Goal: Task Accomplishment & Management: Manage account settings

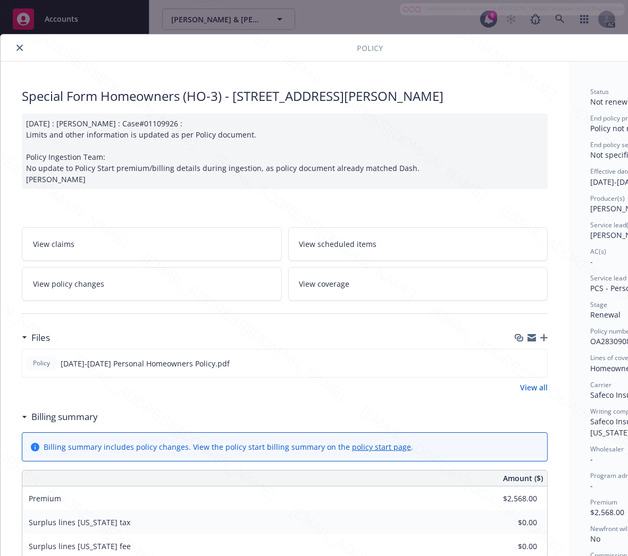
scroll to position [32, 0]
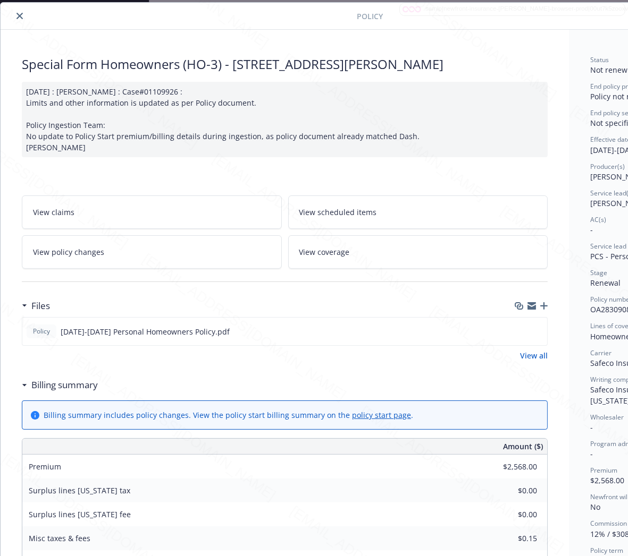
click at [16, 16] on icon "close" at bounding box center [19, 16] width 6 height 6
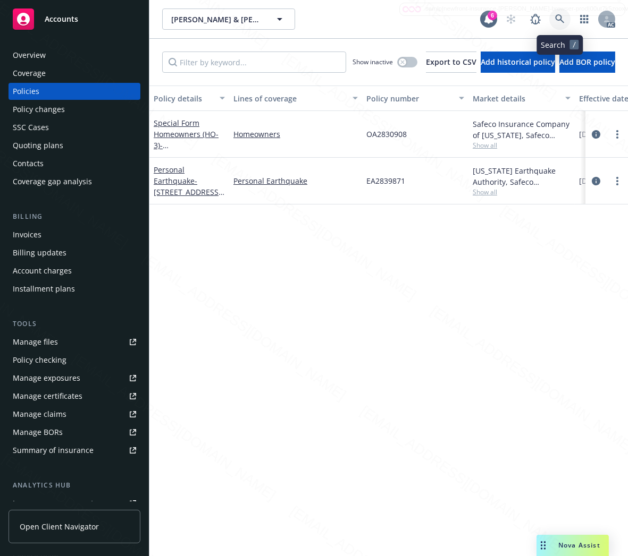
click at [555, 17] on icon at bounding box center [559, 18] width 9 height 9
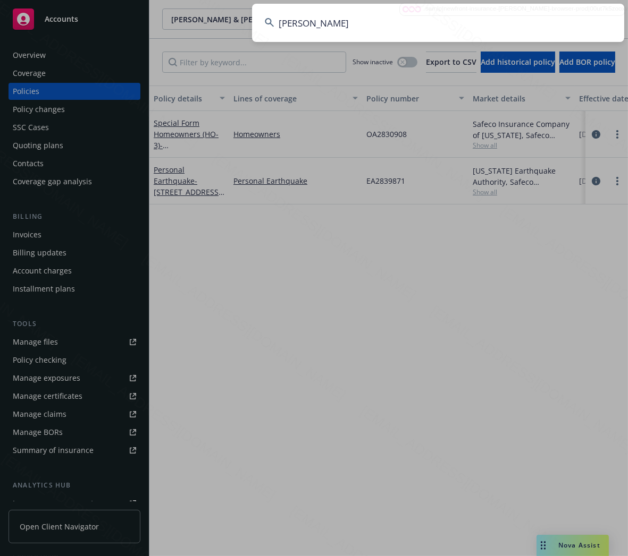
type input "[PERSON_NAME]"
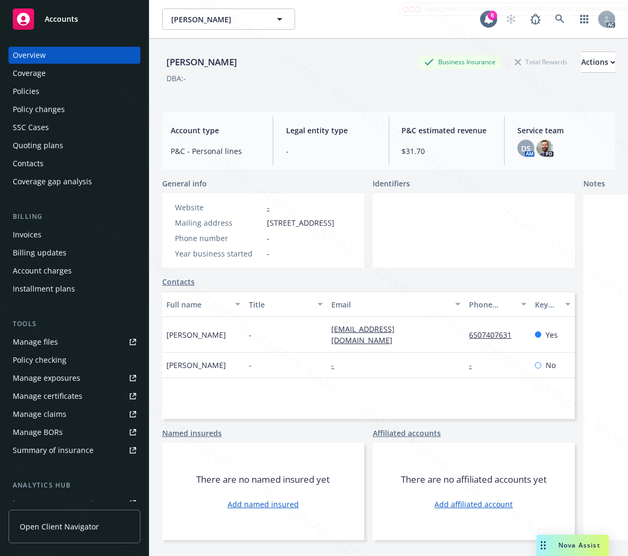
click at [72, 92] on div "Policies" at bounding box center [74, 91] width 123 height 17
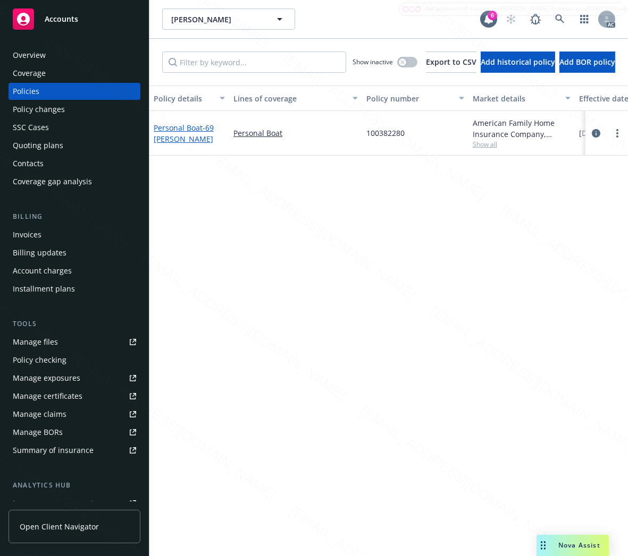
click at [164, 130] on link "Personal Boat - 69 [PERSON_NAME]" at bounding box center [184, 133] width 60 height 21
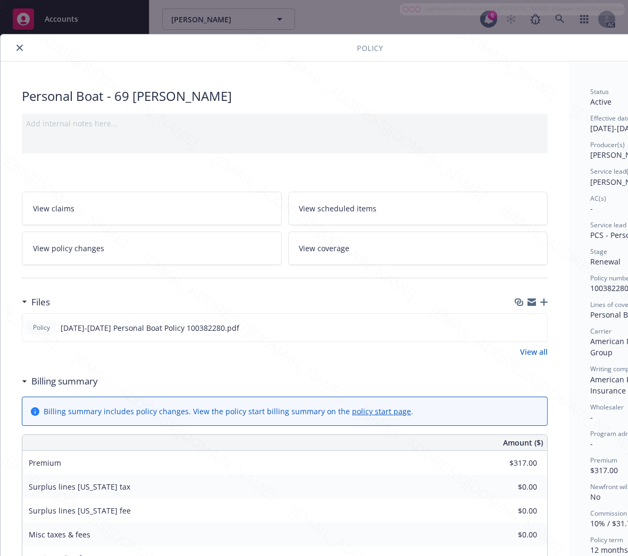
click at [83, 384] on h3 "Billing summary" at bounding box center [64, 382] width 66 height 14
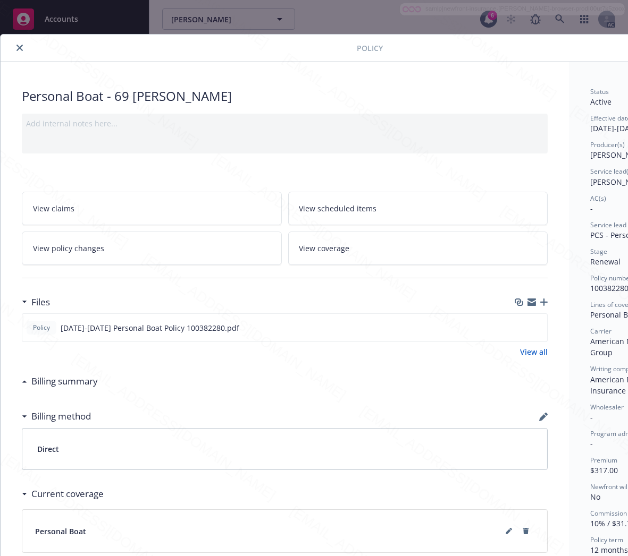
scroll to position [0, 112]
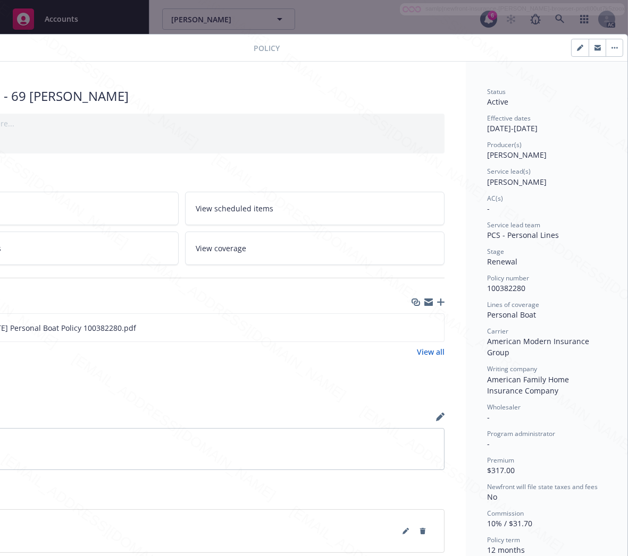
click at [492, 288] on span "100382280" at bounding box center [506, 288] width 38 height 10
copy span "100382280"
drag, startPoint x: 479, startPoint y: 316, endPoint x: 530, endPoint y: 316, distance: 50.5
click at [530, 316] on div "Personal Boat" at bounding box center [546, 314] width 119 height 11
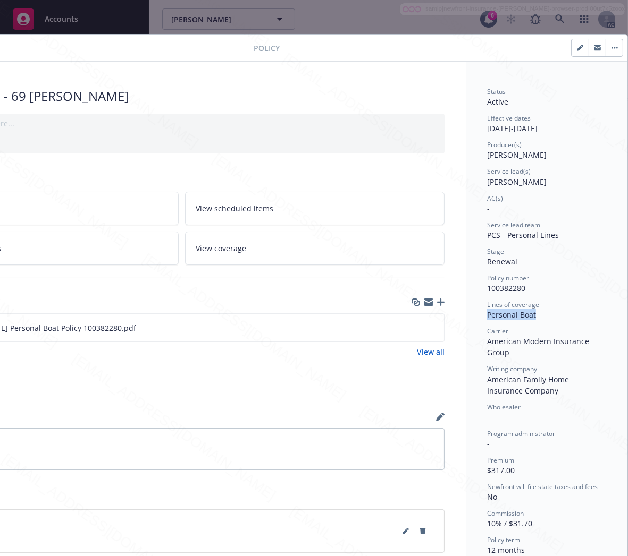
copy div "Personal Boat"
click at [412, 326] on icon "download file" at bounding box center [416, 327] width 9 height 9
click at [611, 48] on icon "button" at bounding box center [612, 48] width 2 height 2
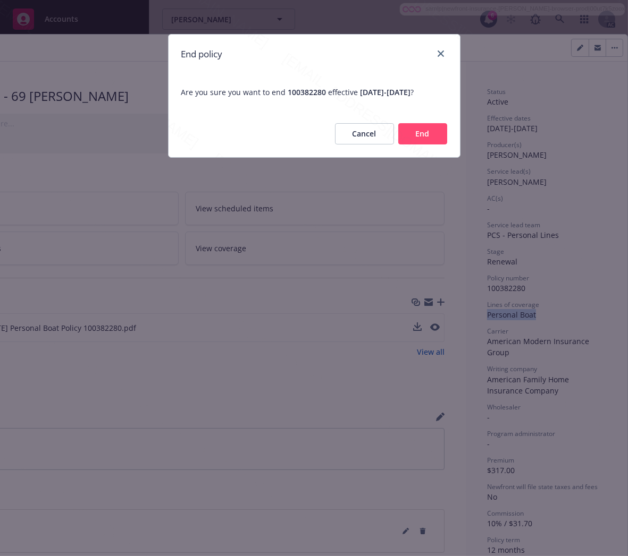
click at [432, 137] on button "End" at bounding box center [422, 133] width 49 height 21
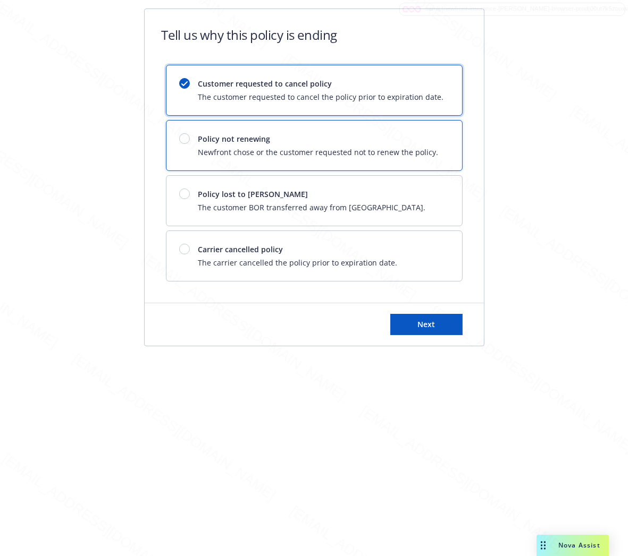
click at [328, 156] on span "Newfront chose or the customer requested not to renew the policy." at bounding box center [318, 152] width 240 height 11
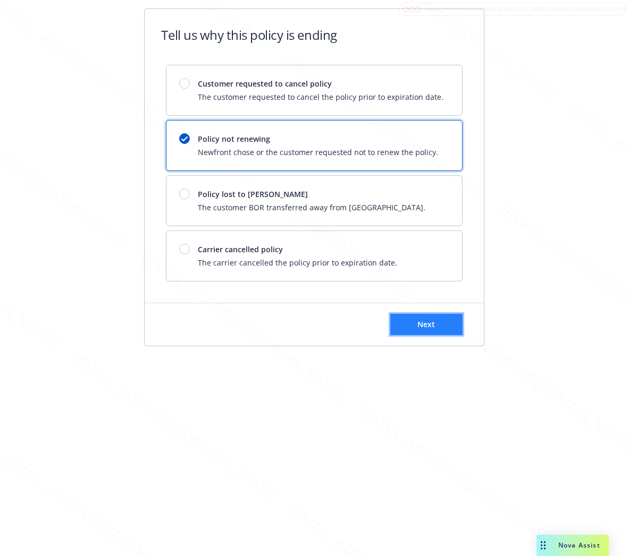
click at [427, 328] on span "Next" at bounding box center [426, 324] width 18 height 10
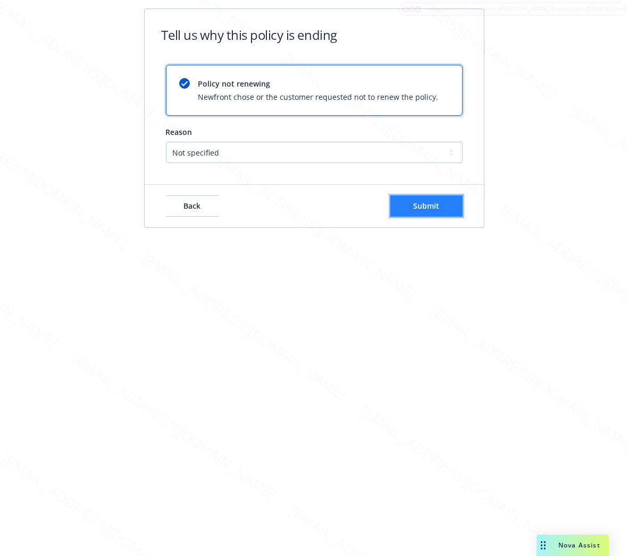
click at [431, 203] on span "Submit" at bounding box center [426, 206] width 26 height 10
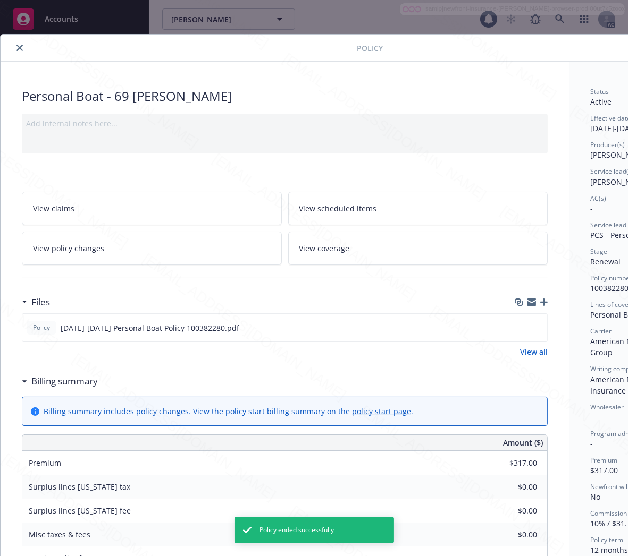
scroll to position [32, 0]
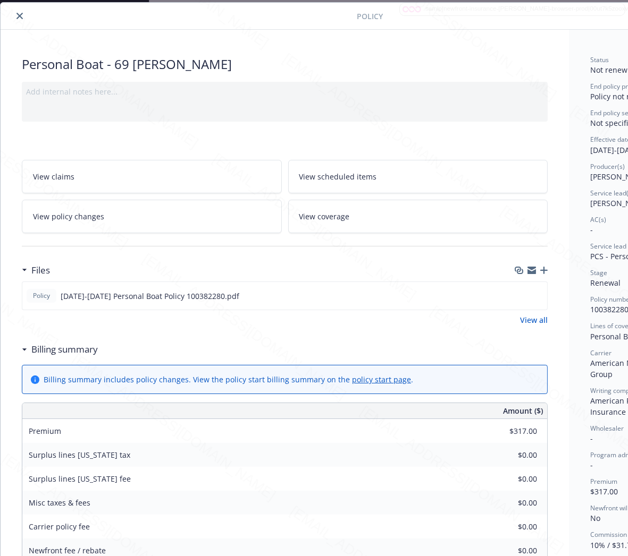
click at [18, 17] on icon "close" at bounding box center [19, 16] width 6 height 6
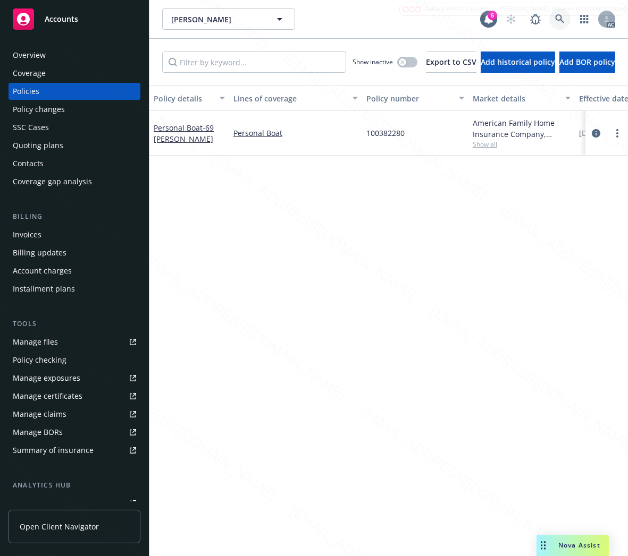
click at [565, 11] on link at bounding box center [559, 19] width 21 height 21
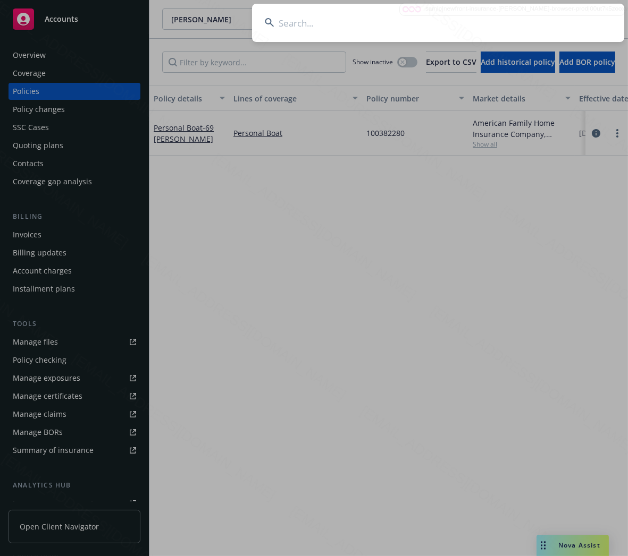
click at [427, 21] on input at bounding box center [438, 23] width 372 height 38
type input "[PERSON_NAME]"
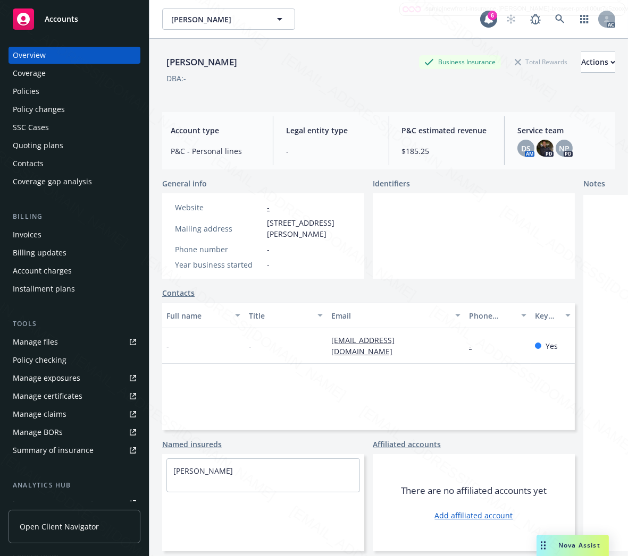
click at [30, 92] on div "Policies" at bounding box center [26, 91] width 27 height 17
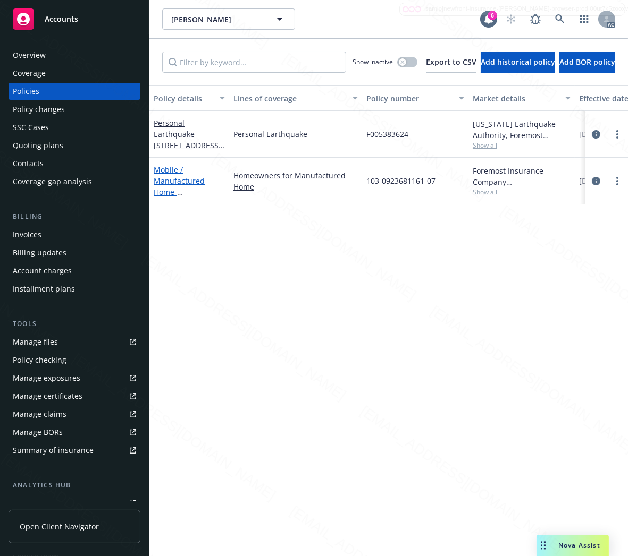
click at [173, 187] on link "Mobile / Manufactured Home - [PERSON_NAME]/Loc #01: [STREET_ADDRESS][PERSON_NAM…" at bounding box center [189, 220] width 70 height 111
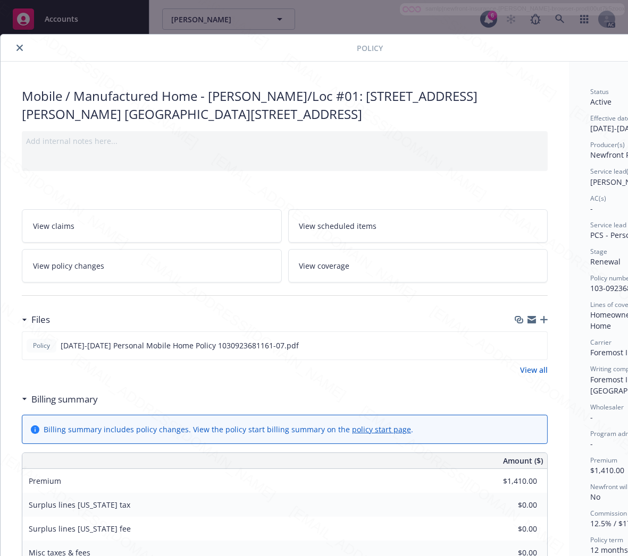
click at [57, 400] on h3 "Billing summary" at bounding box center [64, 400] width 66 height 14
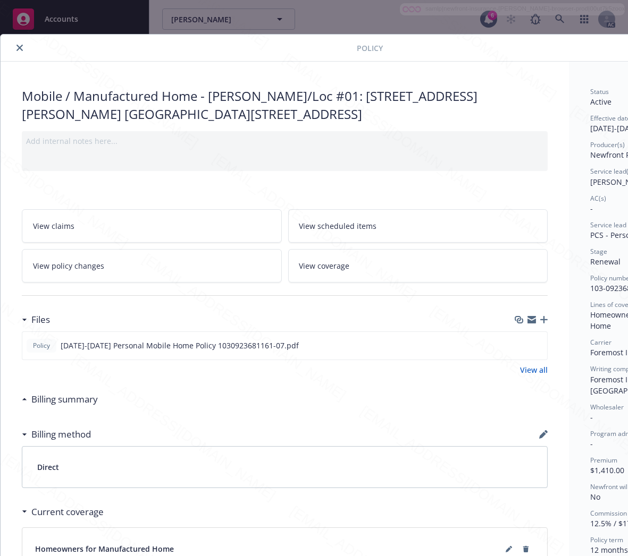
scroll to position [0, 112]
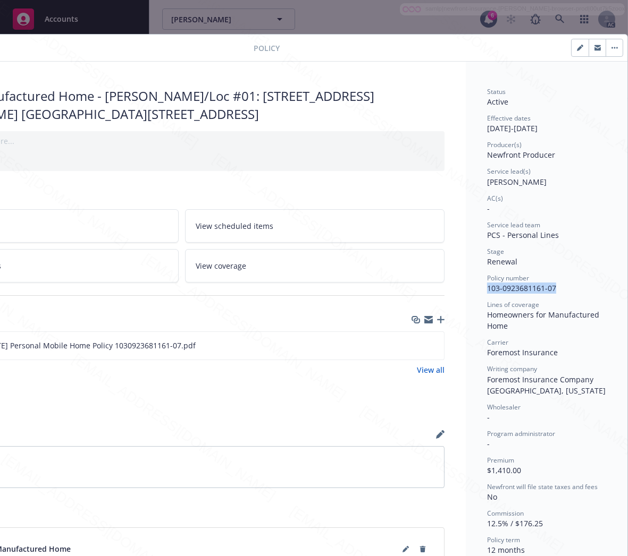
drag, startPoint x: 479, startPoint y: 289, endPoint x: 550, endPoint y: 285, distance: 70.8
click at [550, 285] on div "Policy number 103-0923681161-07" at bounding box center [546, 284] width 119 height 20
copy span "103-0923681161-07"
click at [413, 345] on icon "download file" at bounding box center [416, 344] width 7 height 6
click at [611, 48] on icon "button" at bounding box center [612, 48] width 2 height 2
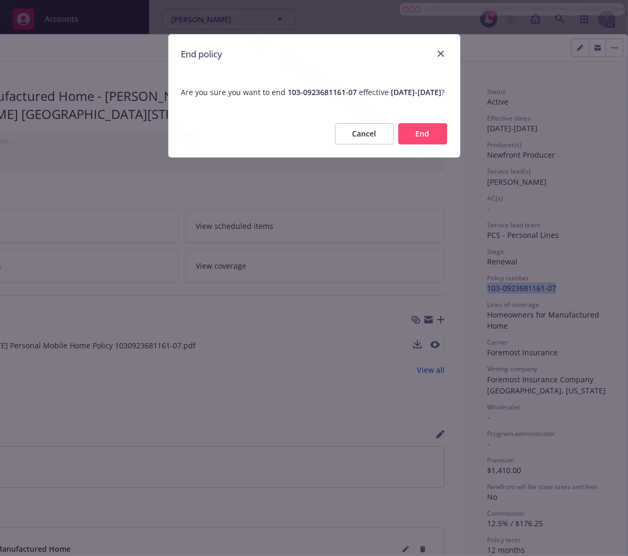
click at [408, 142] on button "End" at bounding box center [422, 133] width 49 height 21
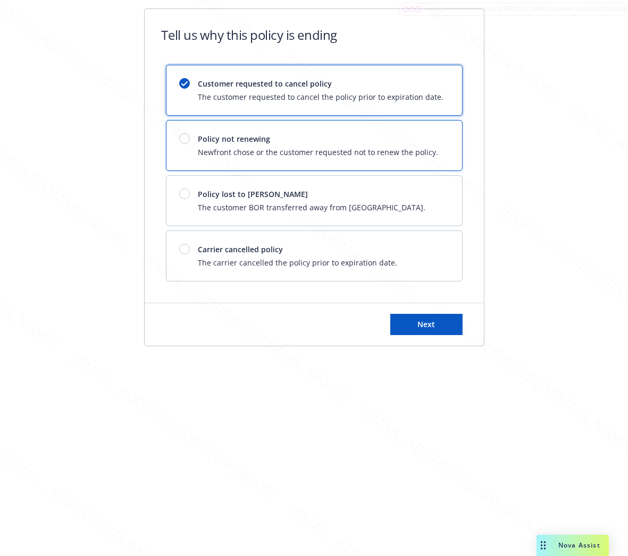
click at [408, 142] on span "Policy not renewing" at bounding box center [318, 138] width 240 height 11
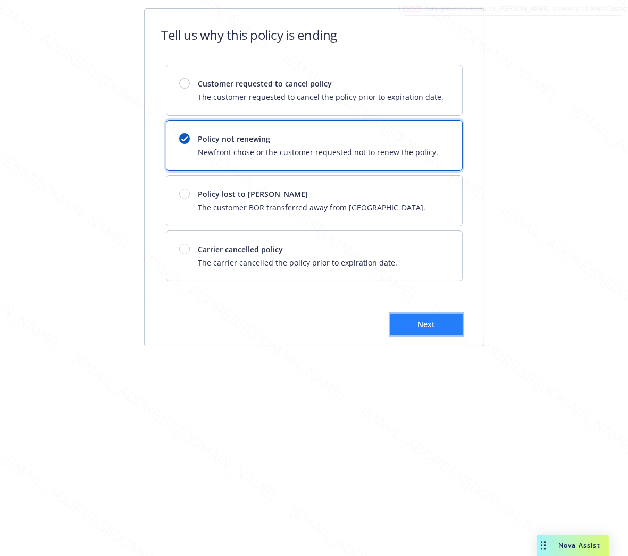
click at [439, 322] on button "Next" at bounding box center [426, 324] width 72 height 21
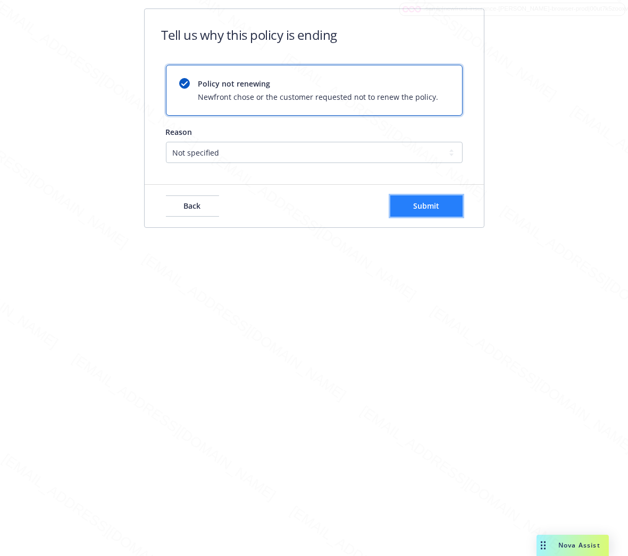
click at [437, 208] on span "Submit" at bounding box center [426, 206] width 26 height 10
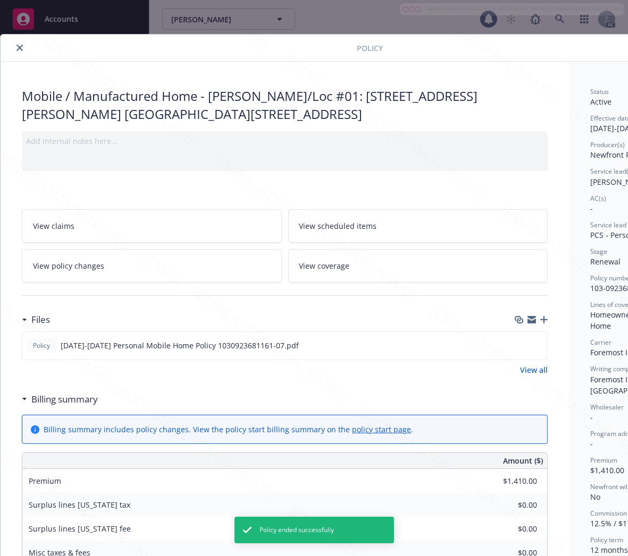
scroll to position [32, 0]
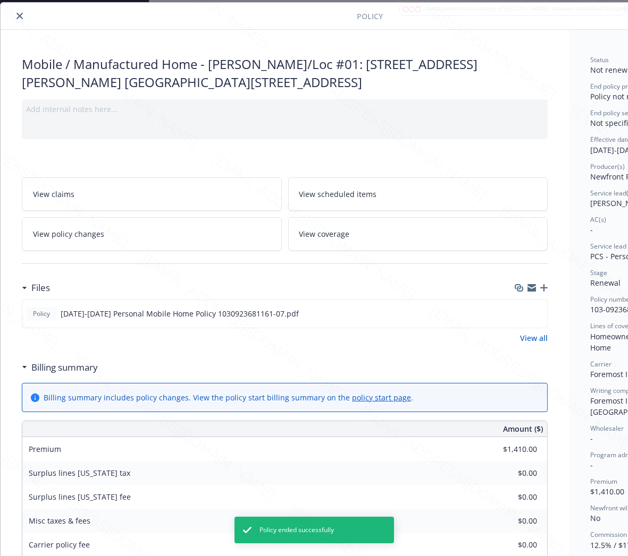
click at [21, 18] on icon "close" at bounding box center [19, 16] width 6 height 6
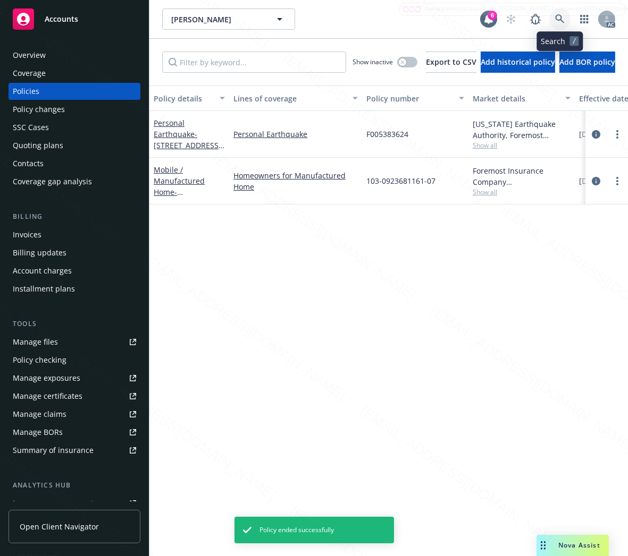
click at [561, 14] on icon at bounding box center [560, 19] width 10 height 10
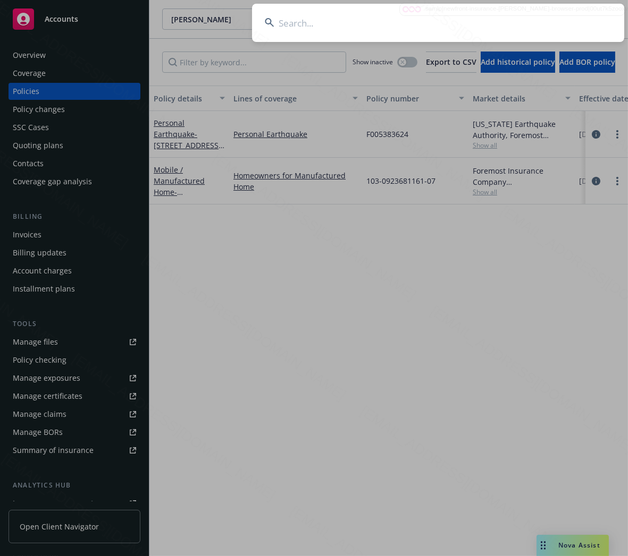
click at [315, 20] on input at bounding box center [438, 23] width 372 height 38
type input "[PERSON_NAME] & [PERSON_NAME]"
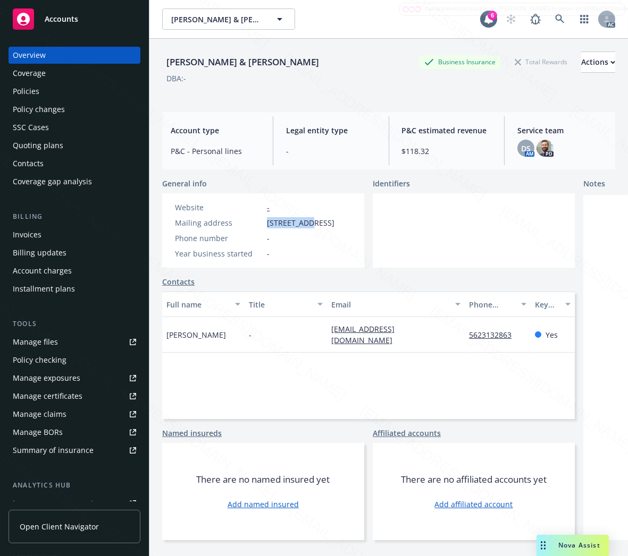
drag, startPoint x: 267, startPoint y: 219, endPoint x: 309, endPoint y: 219, distance: 42.5
click at [309, 219] on span "[STREET_ADDRESS]" at bounding box center [300, 222] width 67 height 11
copy span "12255 213th"
click at [30, 89] on div "Policies" at bounding box center [26, 91] width 27 height 17
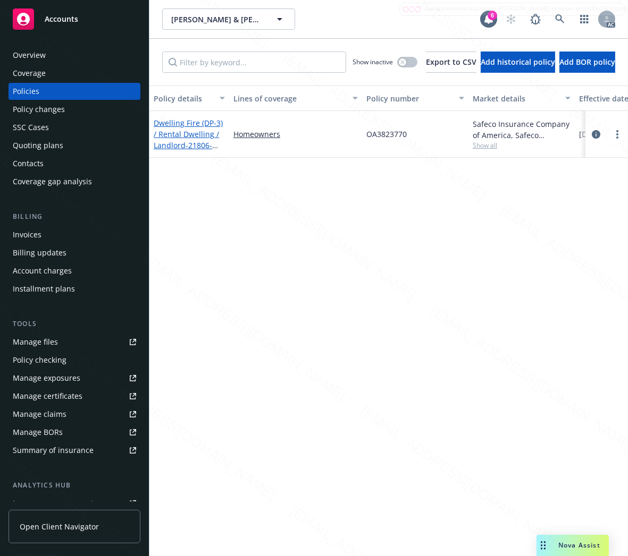
click at [179, 134] on link "Dwelling Fire (DP-3) / Rental Dwelling / Landlord - 21806-[STREET_ADDRESS][PERS…" at bounding box center [188, 145] width 69 height 55
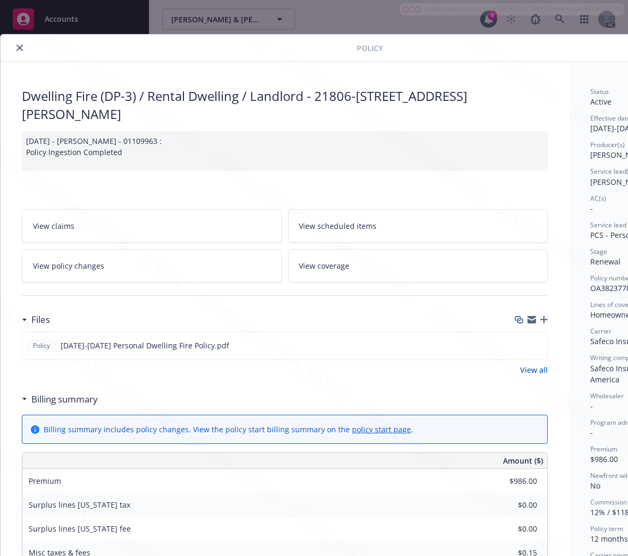
click at [81, 401] on h3 "Billing summary" at bounding box center [64, 400] width 66 height 14
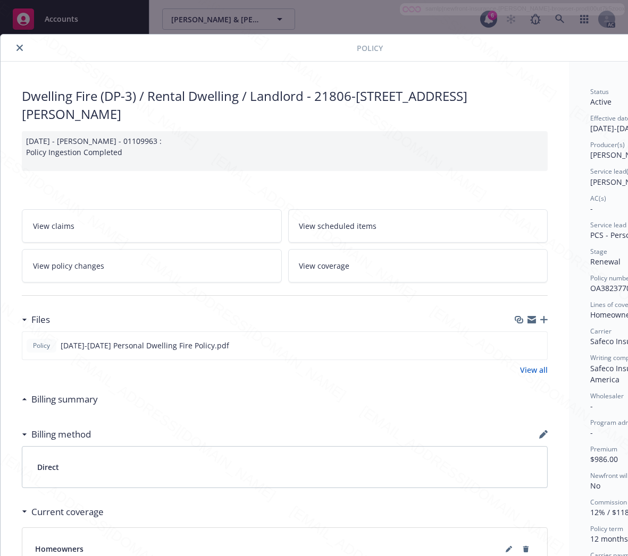
scroll to position [0, 112]
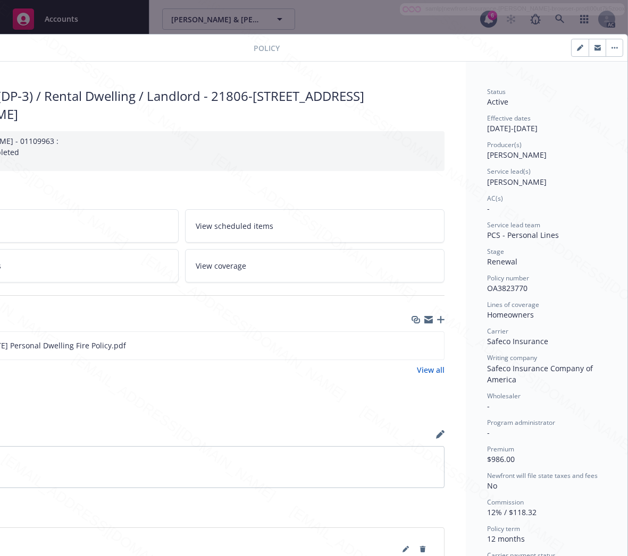
click at [497, 288] on span "OA3823770" at bounding box center [507, 288] width 40 height 10
copy span "OA3823770"
click at [412, 342] on icon "download file" at bounding box center [416, 345] width 9 height 9
click at [611, 47] on icon "button" at bounding box center [614, 48] width 6 height 2
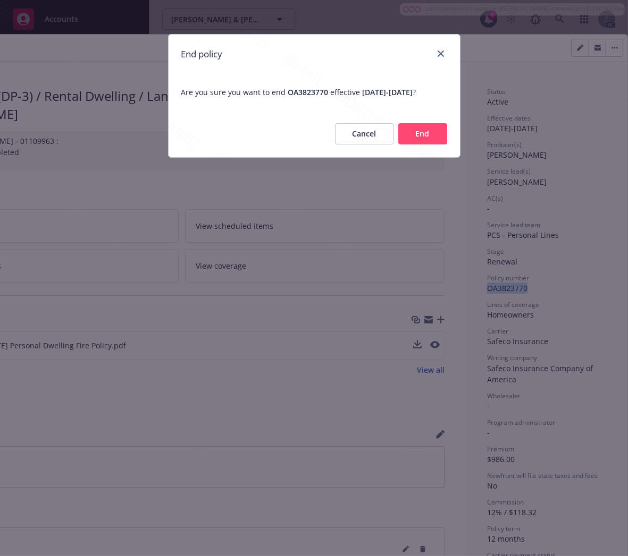
click at [426, 145] on button "End" at bounding box center [422, 133] width 49 height 21
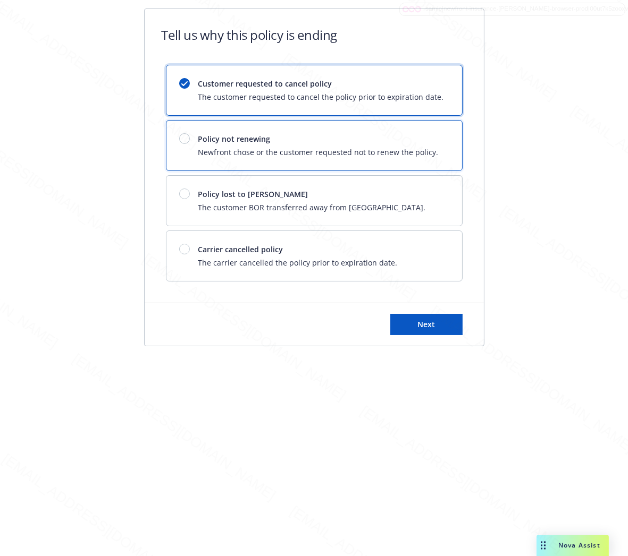
click at [426, 145] on span "Policy not renewing" at bounding box center [318, 138] width 240 height 11
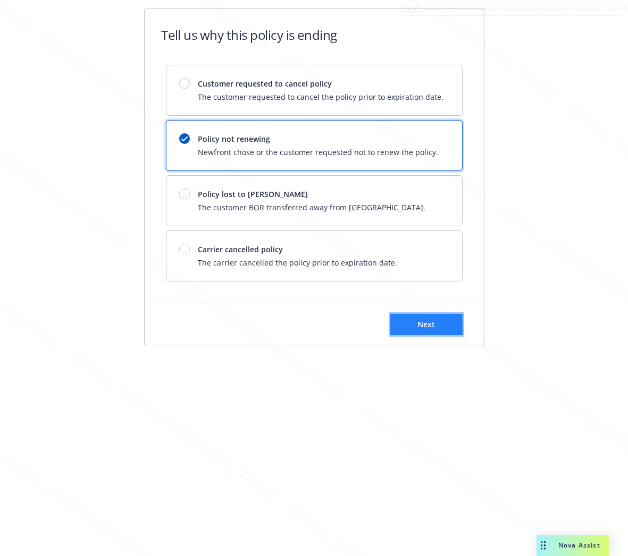
click at [437, 322] on button "Next" at bounding box center [426, 324] width 72 height 21
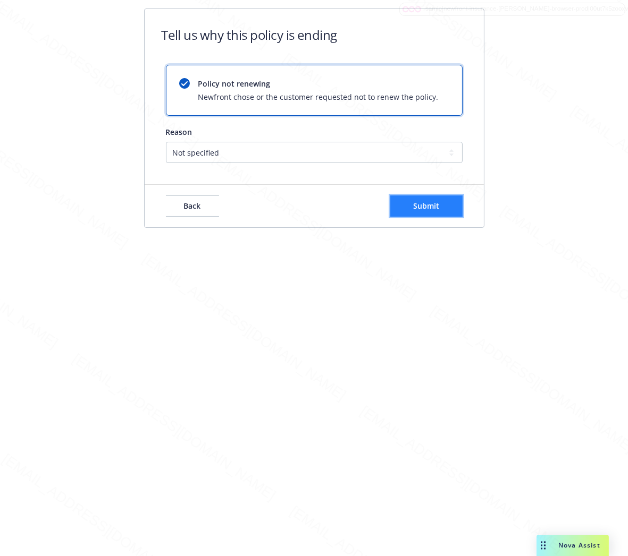
click at [443, 214] on button "Submit" at bounding box center [426, 206] width 72 height 21
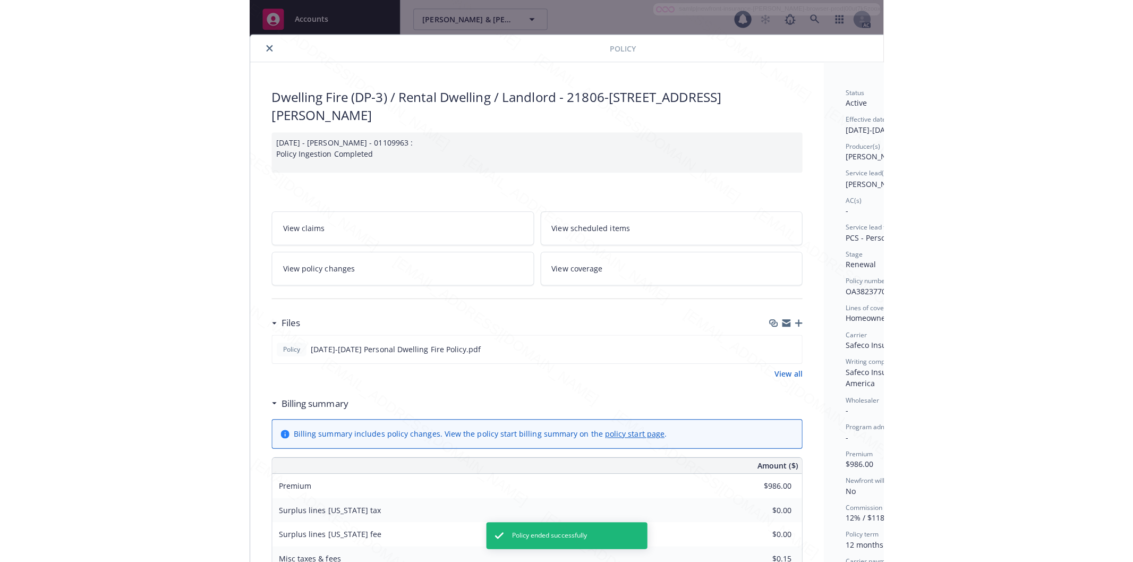
scroll to position [32, 0]
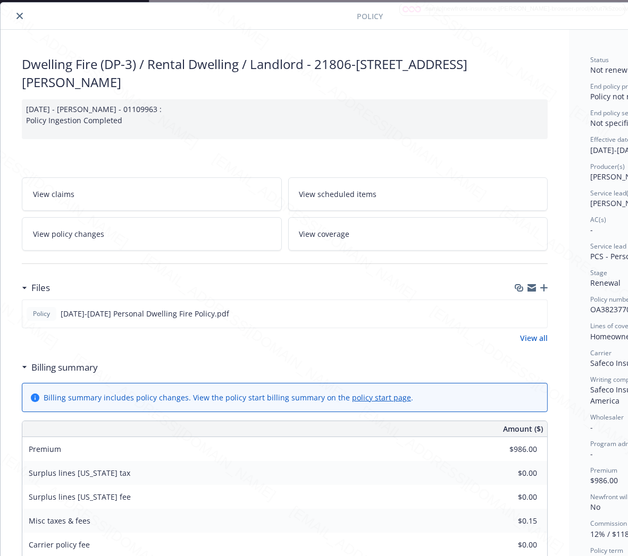
click at [19, 13] on icon "close" at bounding box center [19, 16] width 6 height 6
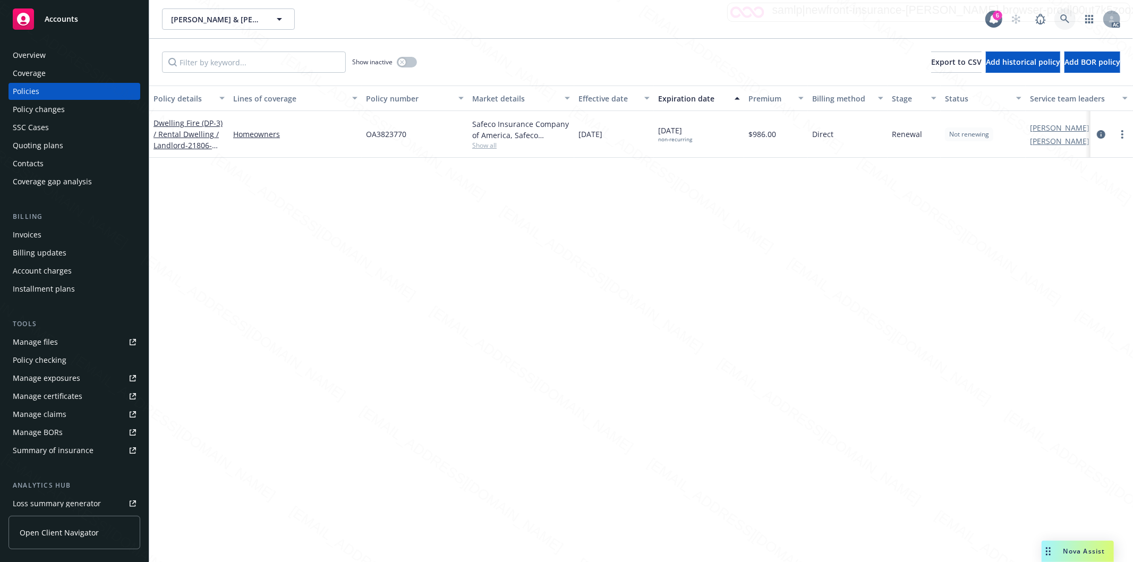
click at [627, 18] on link at bounding box center [1065, 19] width 21 height 21
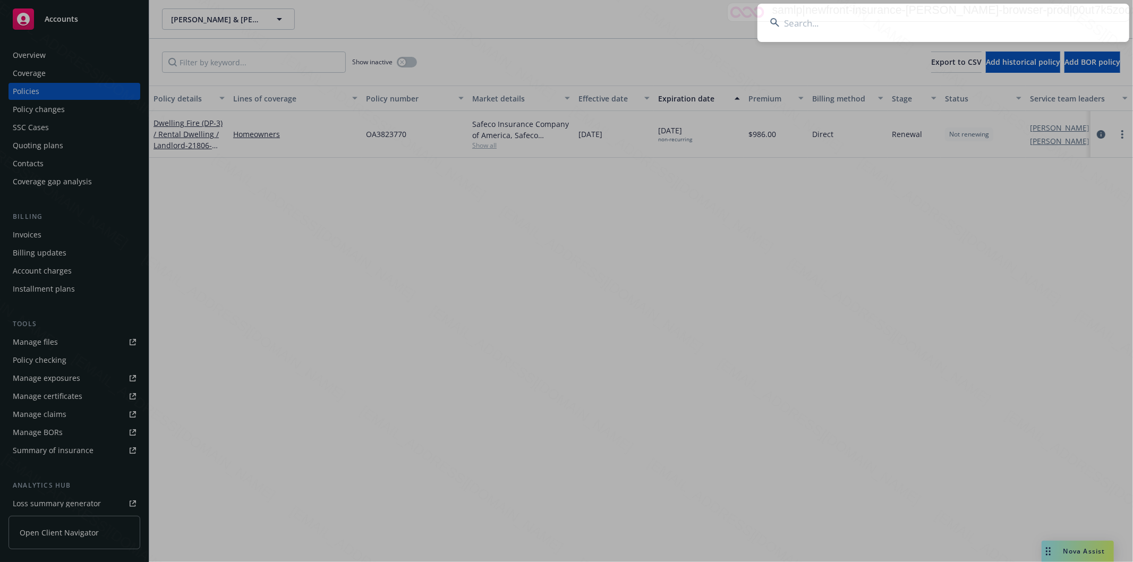
type input "4401181174"
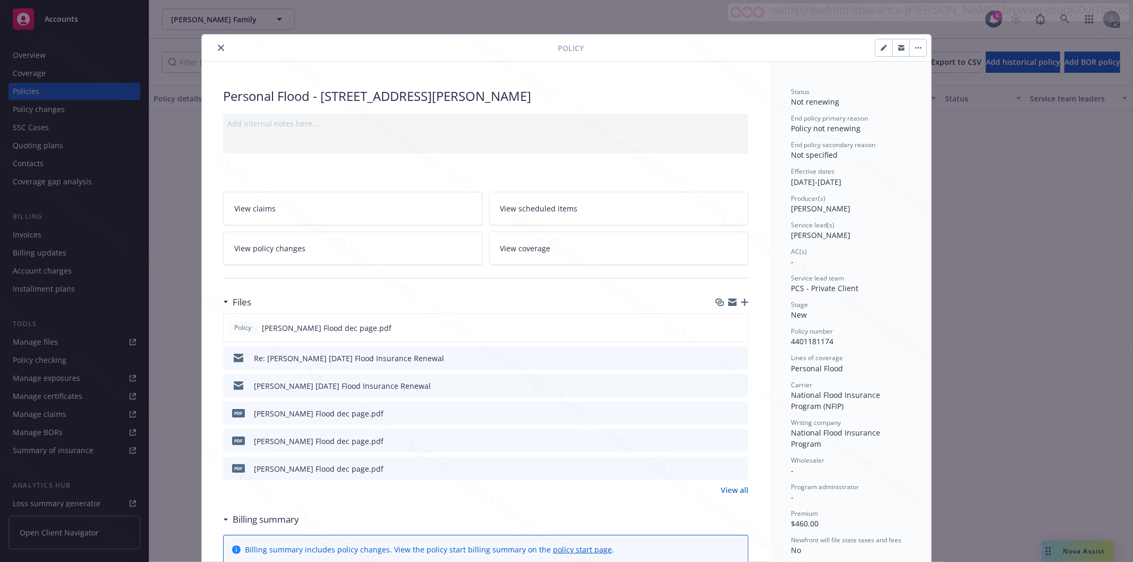
click at [219, 48] on icon "close" at bounding box center [221, 48] width 6 height 6
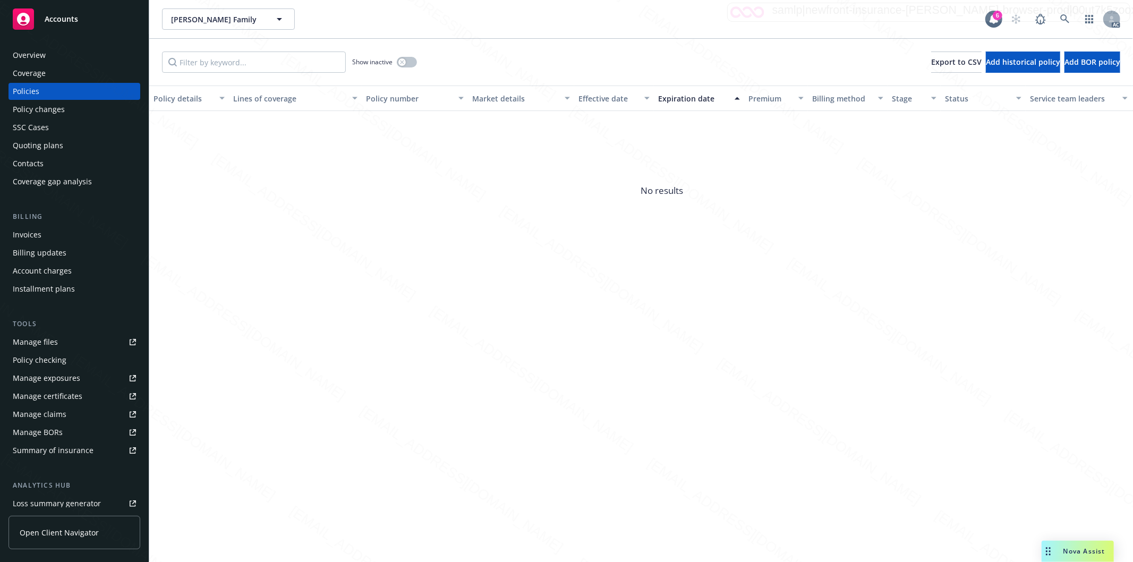
click at [50, 58] on div "Overview" at bounding box center [74, 55] width 123 height 17
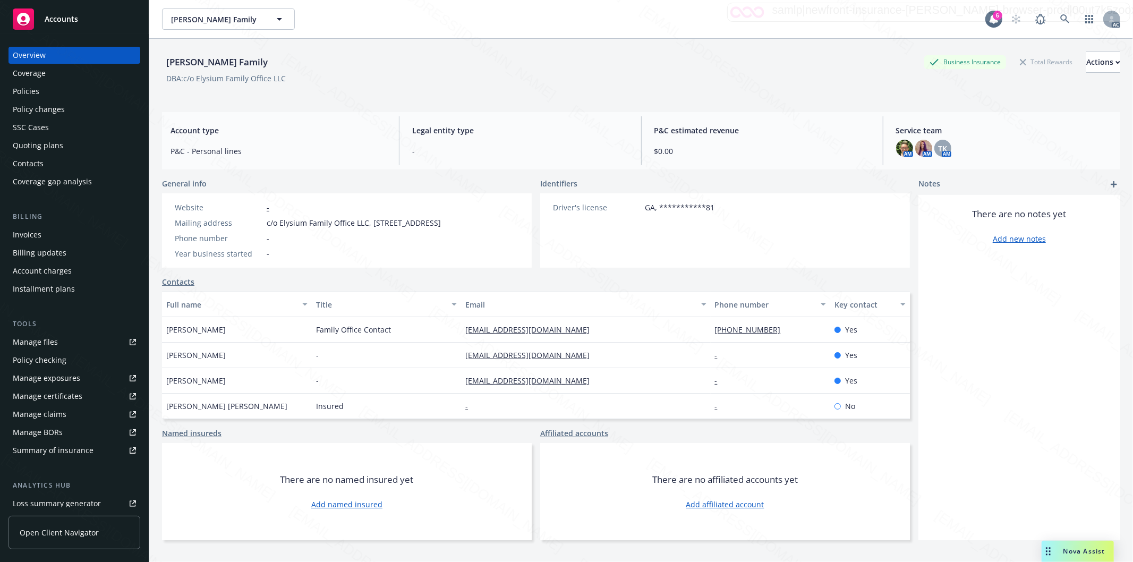
drag, startPoint x: 370, startPoint y: 219, endPoint x: 438, endPoint y: 222, distance: 68.6
click at [438, 222] on span "c/o Elysium Family Office LLC, [STREET_ADDRESS]" at bounding box center [354, 222] width 174 height 11
click at [43, 90] on div "Policies" at bounding box center [74, 91] width 123 height 17
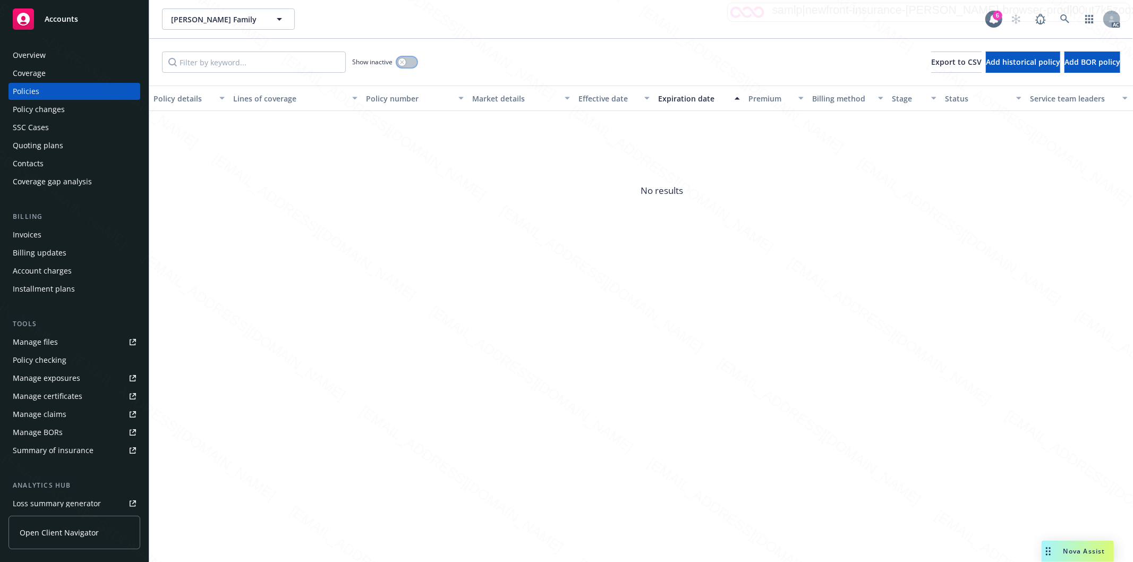
click at [409, 64] on button "button" at bounding box center [407, 62] width 20 height 11
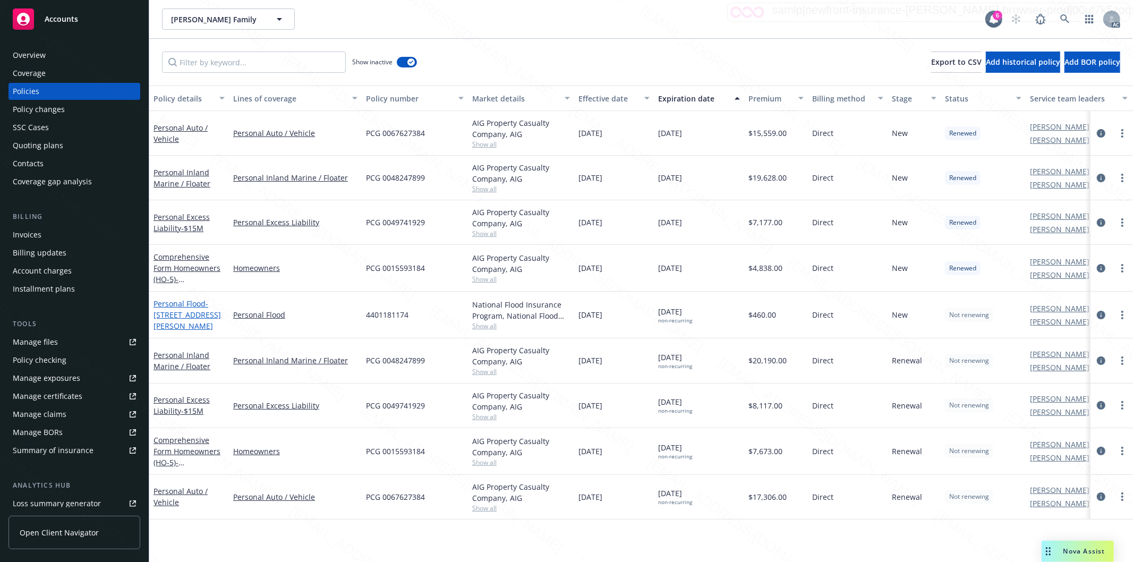
click at [187, 316] on span "- [STREET_ADDRESS][PERSON_NAME]" at bounding box center [187, 315] width 67 height 32
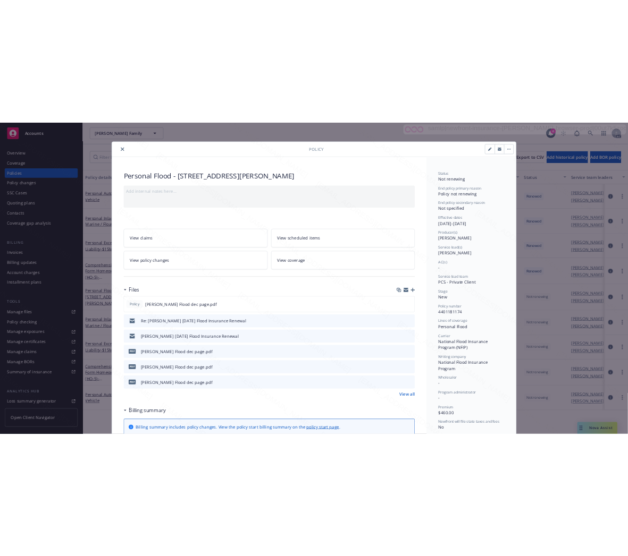
scroll to position [32, 0]
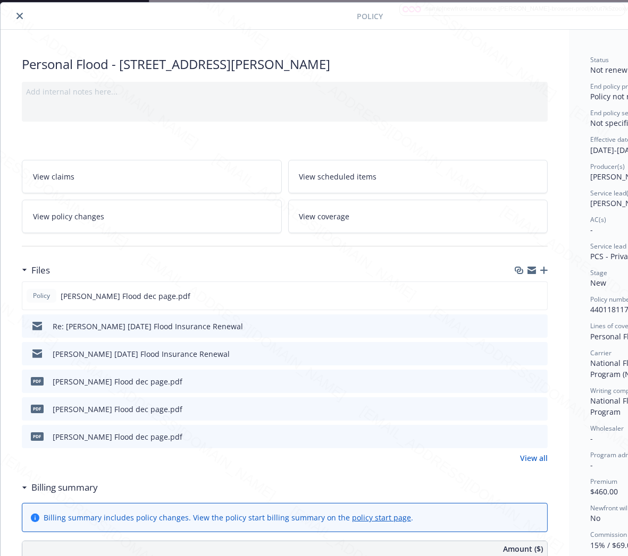
click at [81, 484] on h3 "Billing summary" at bounding box center [64, 488] width 66 height 14
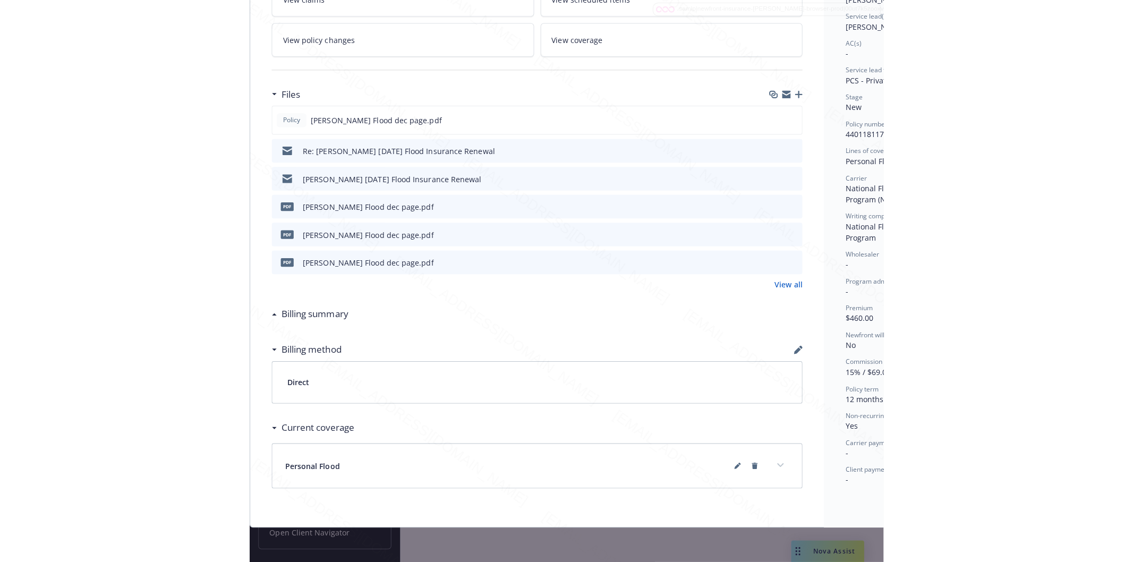
scroll to position [0, 0]
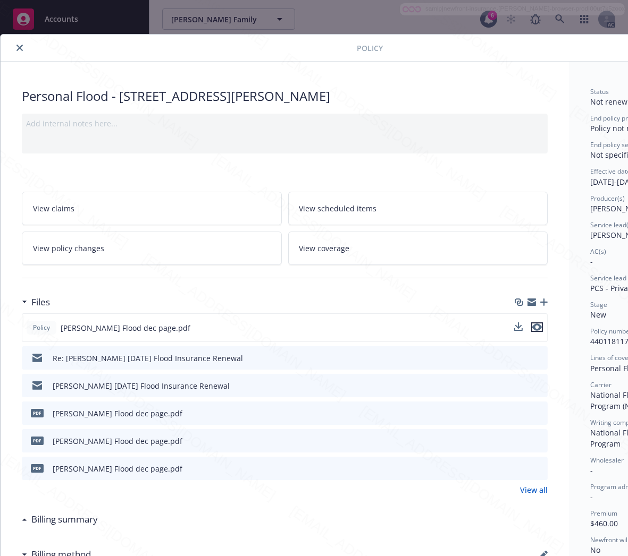
click at [535, 326] on icon "preview file" at bounding box center [537, 327] width 10 height 7
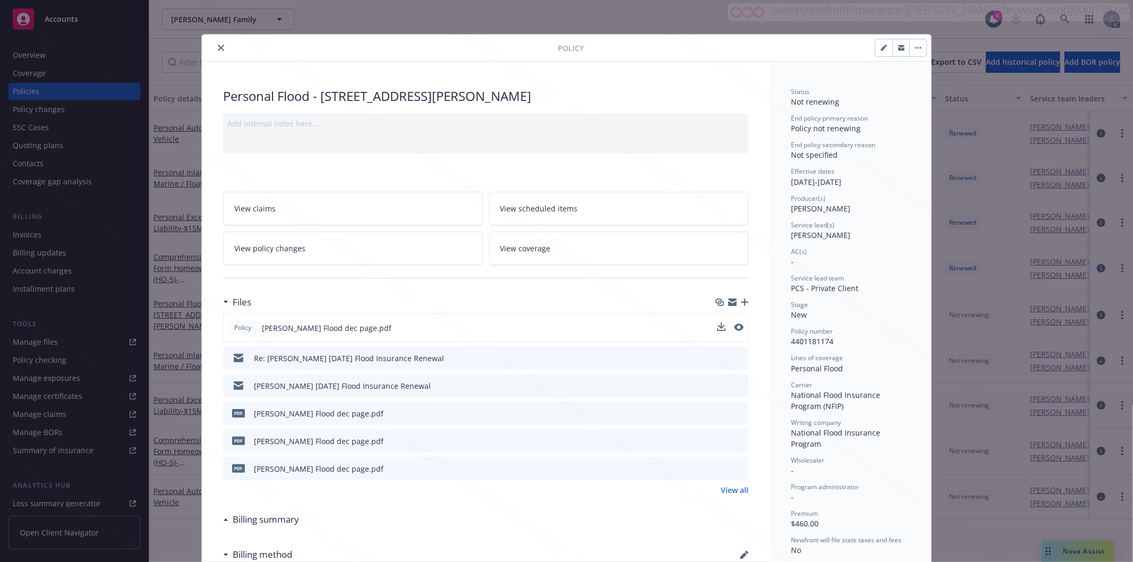
click at [218, 49] on icon "close" at bounding box center [221, 48] width 6 height 6
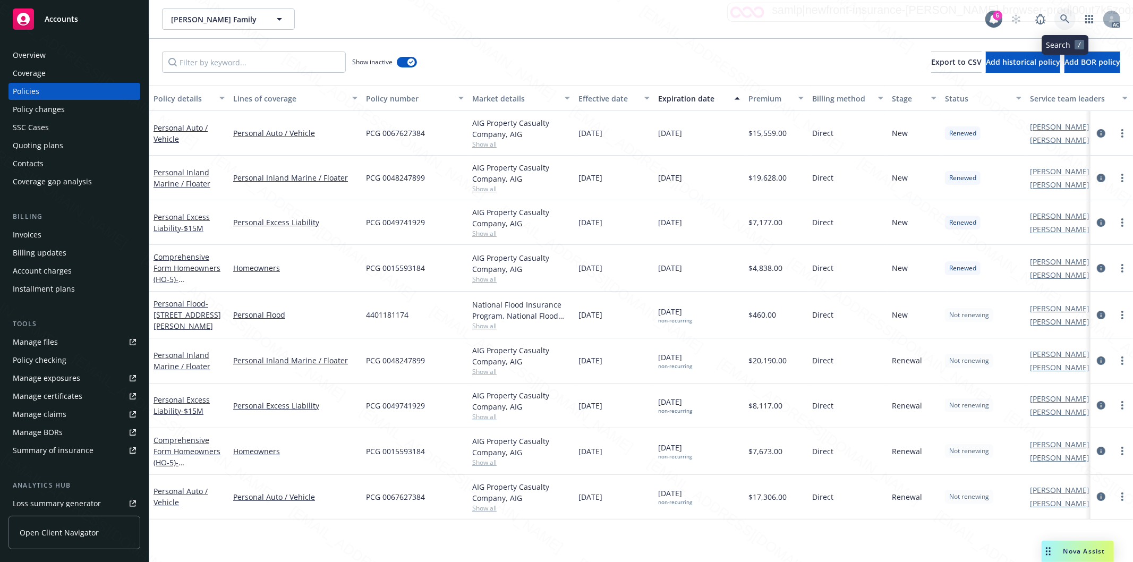
click at [627, 15] on icon at bounding box center [1065, 18] width 9 height 9
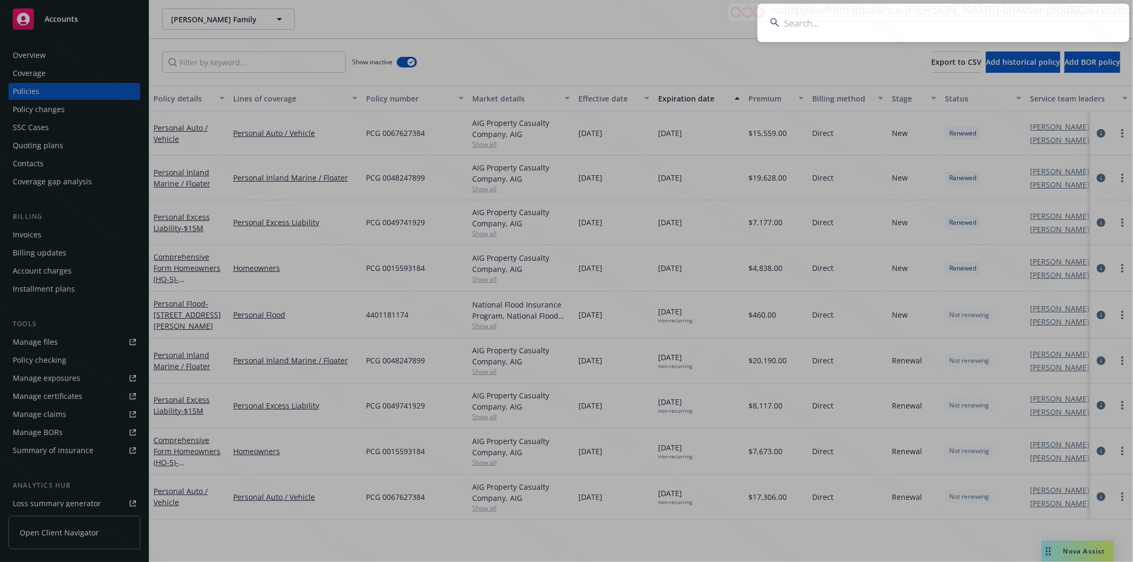
type input "VSEQ364398"
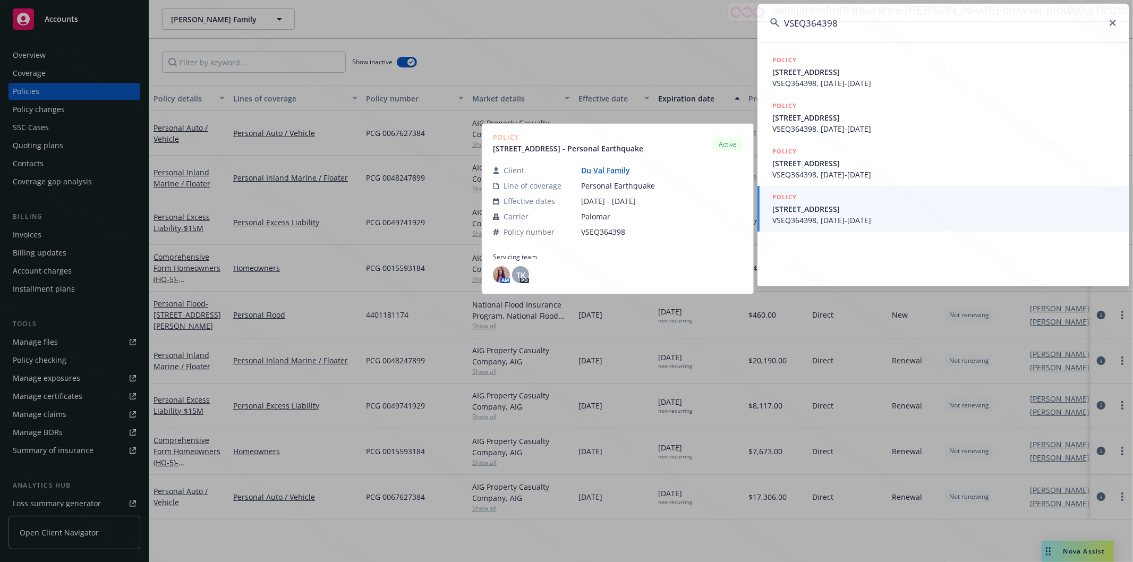
click at [627, 221] on span "VSEQ364398, [DATE]-[DATE]" at bounding box center [945, 220] width 344 height 11
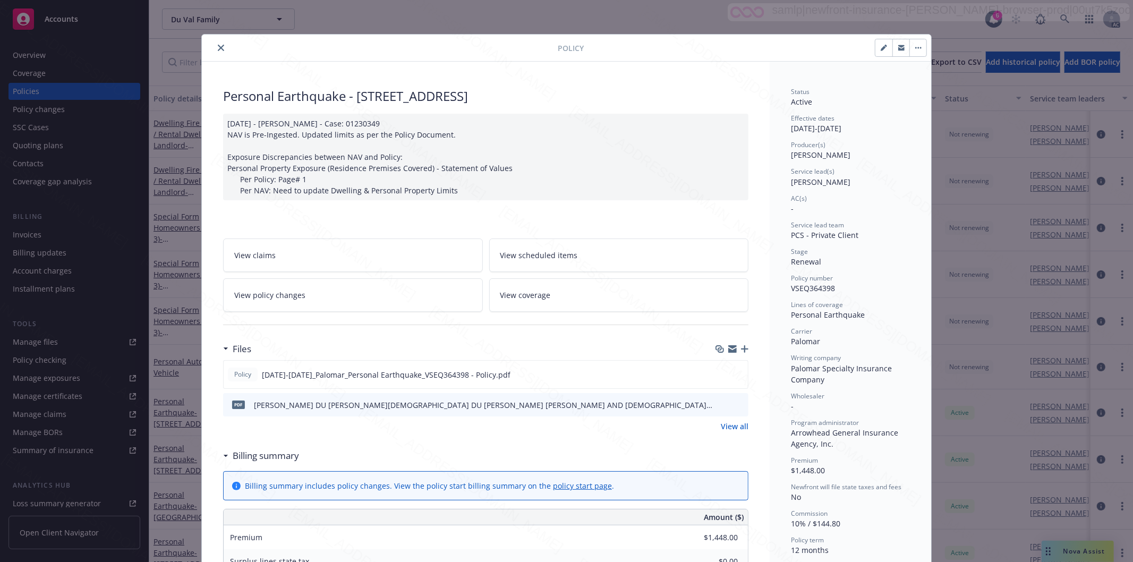
click at [218, 48] on icon "close" at bounding box center [221, 48] width 6 height 6
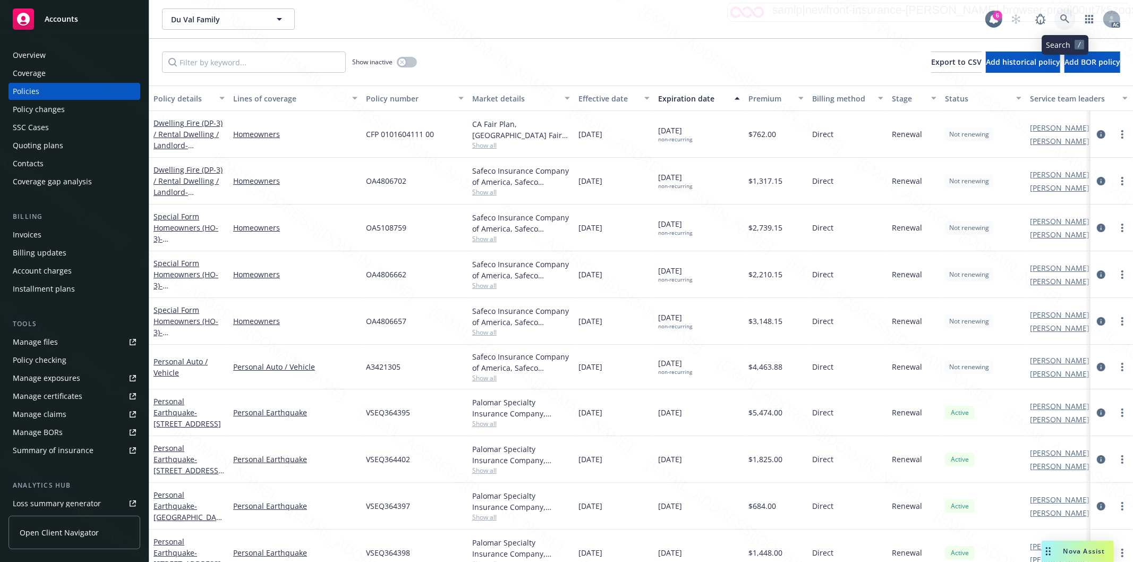
click at [627, 19] on icon at bounding box center [1065, 18] width 9 height 9
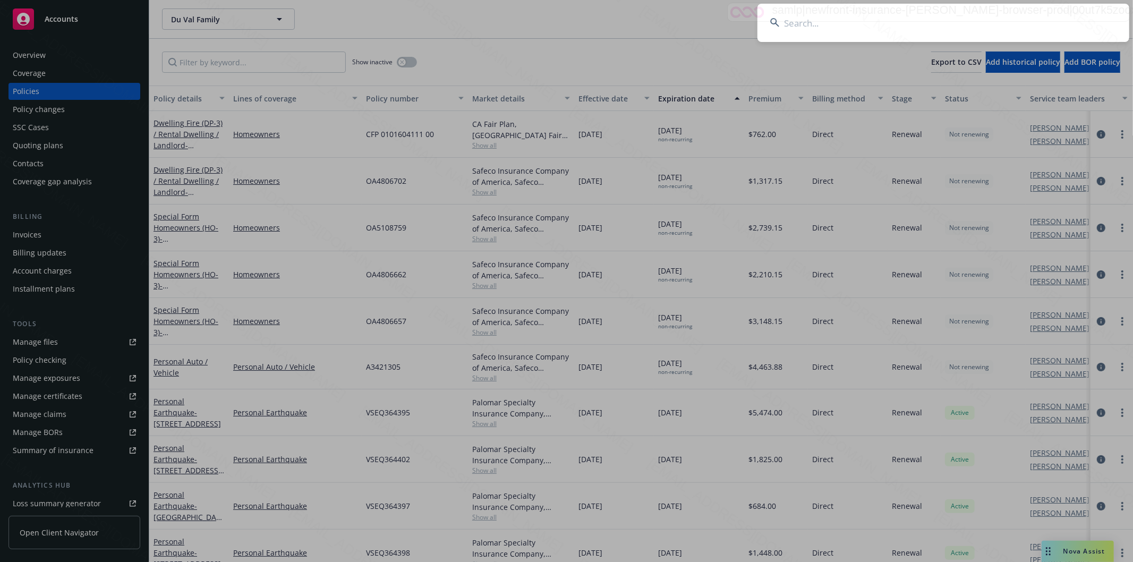
type input "OA4806662"
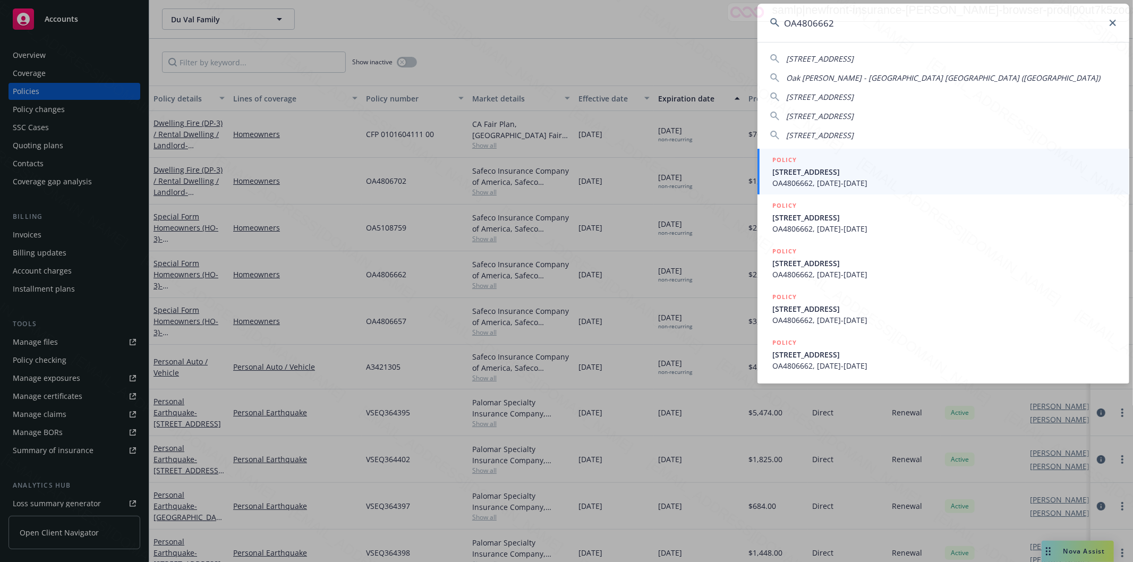
click at [627, 182] on span "OA4806662, [DATE]-[DATE]" at bounding box center [945, 182] width 344 height 11
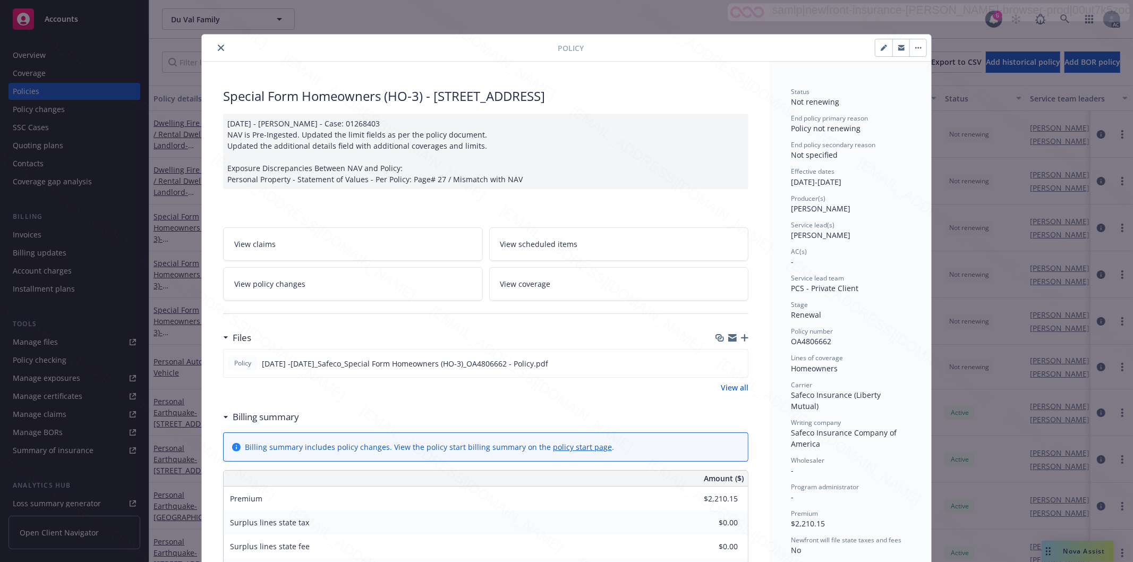
click at [218, 48] on icon "close" at bounding box center [221, 48] width 6 height 6
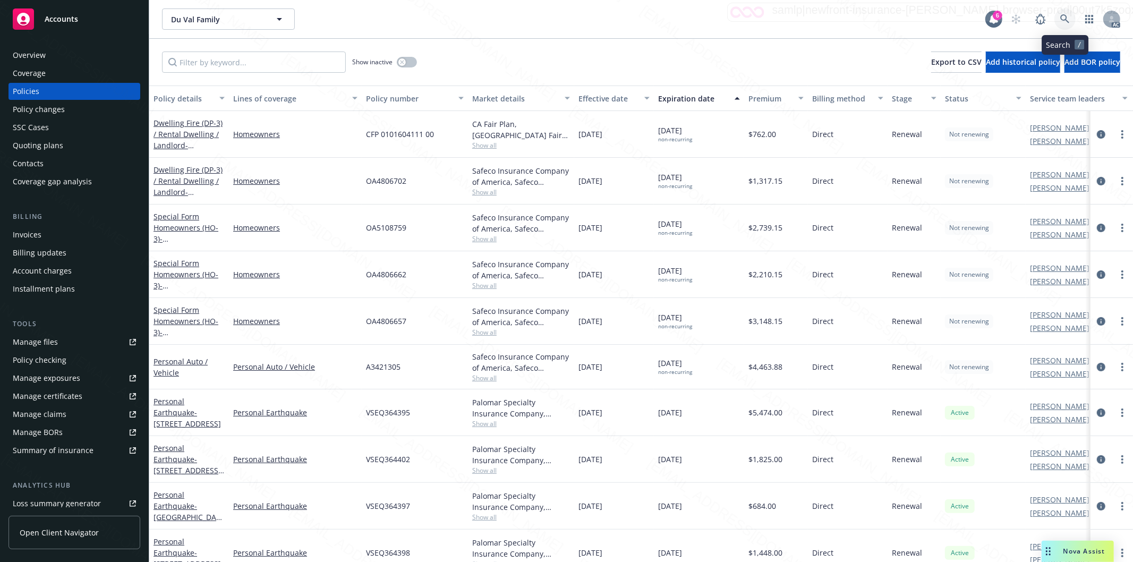
click at [627, 19] on icon at bounding box center [1065, 18] width 9 height 9
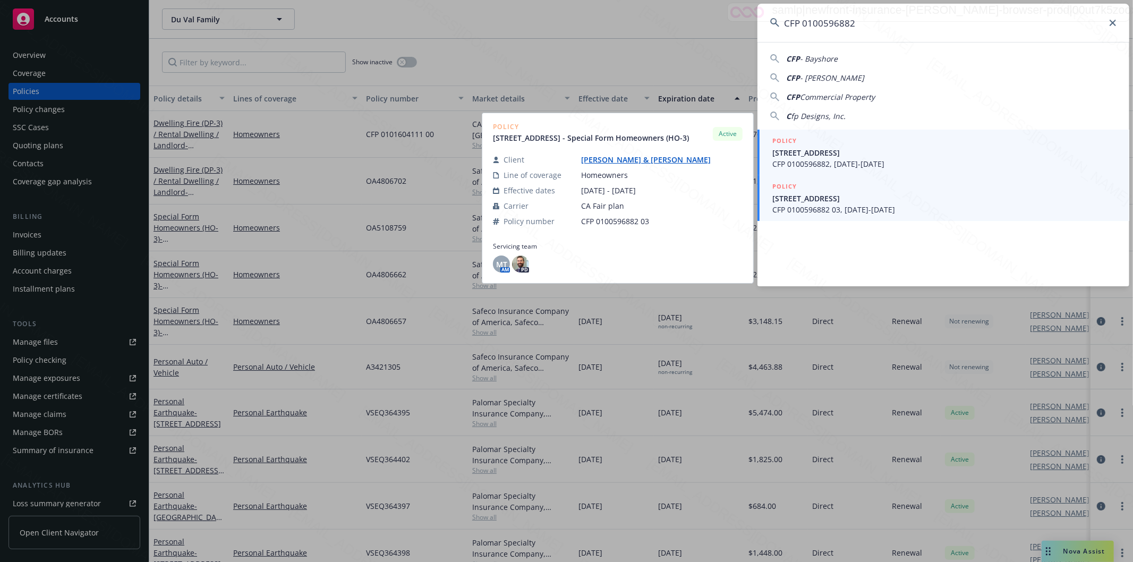
type input "CFP 0100596882"
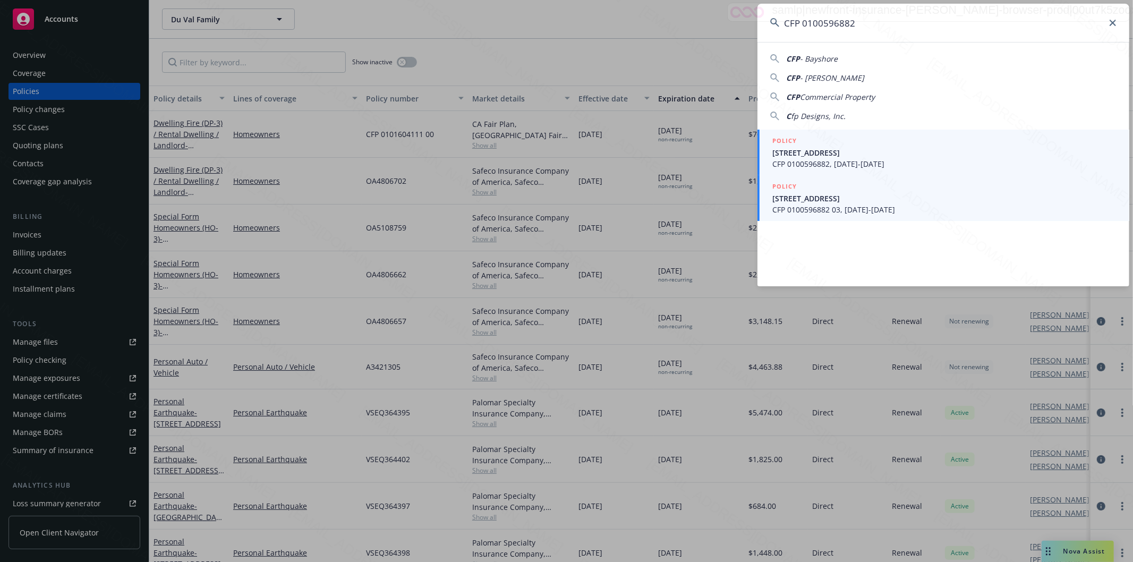
click at [627, 160] on span "CFP 0100596882, [DATE]-[DATE]" at bounding box center [945, 163] width 344 height 11
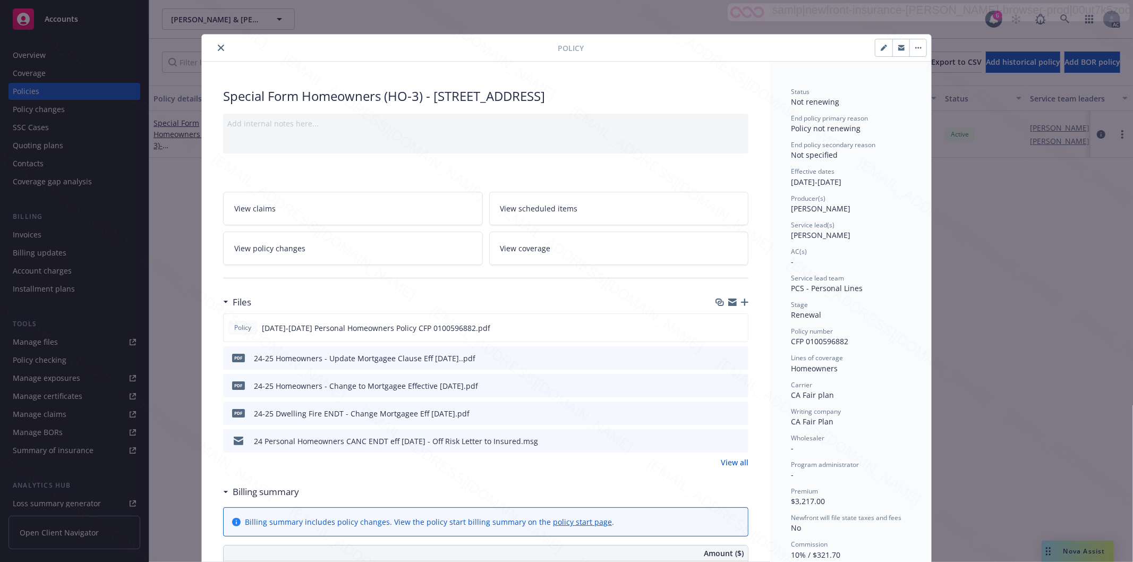
click at [218, 48] on icon "close" at bounding box center [221, 48] width 6 height 6
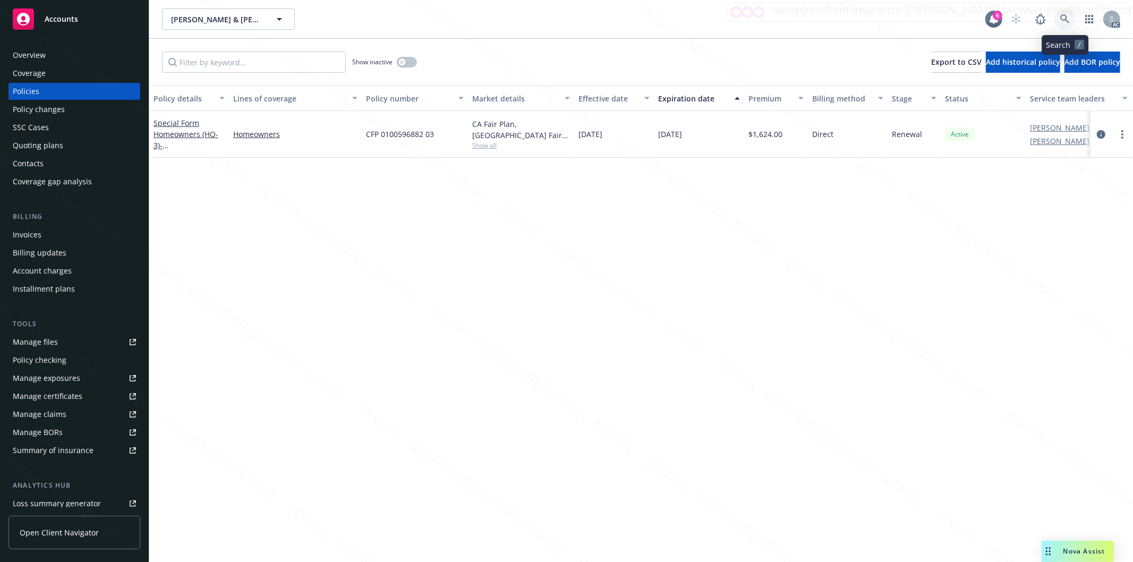
click at [627, 15] on icon at bounding box center [1065, 18] width 9 height 9
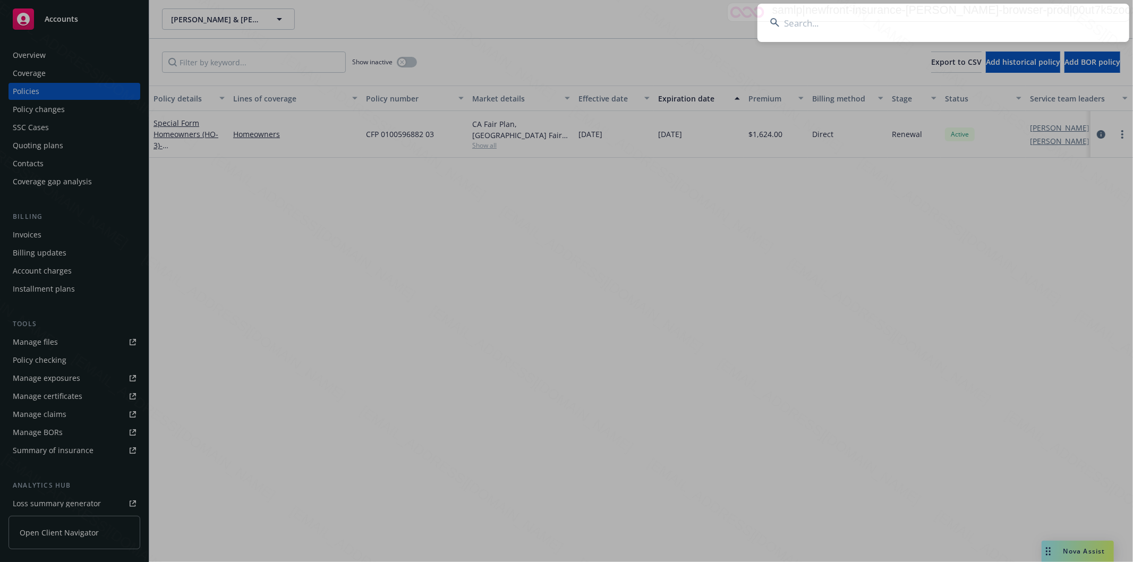
type input "57 PH 361269 AARP"
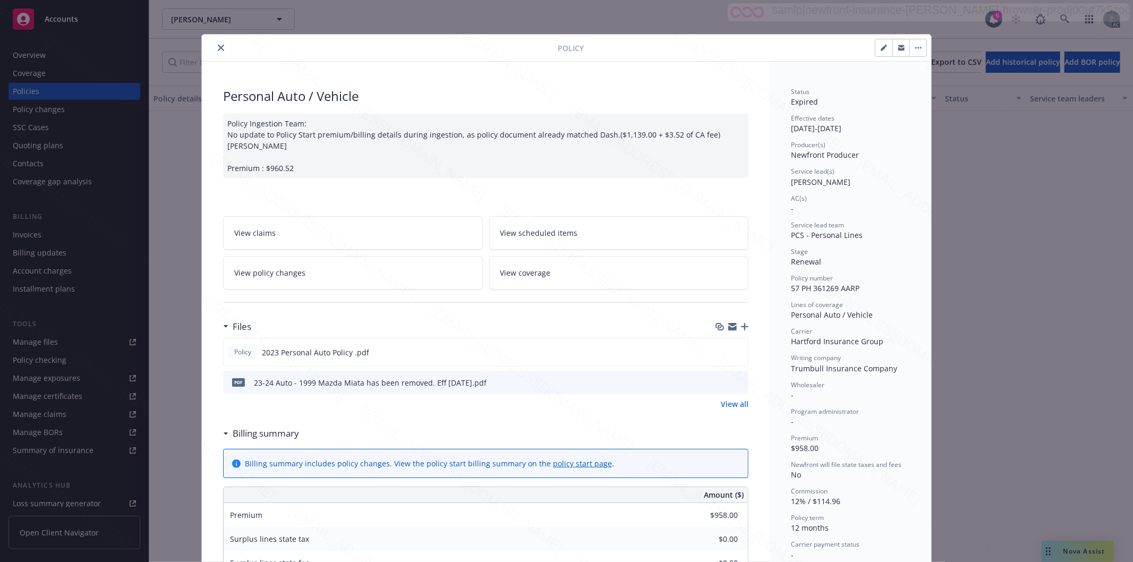
click at [218, 46] on icon "close" at bounding box center [221, 48] width 6 height 6
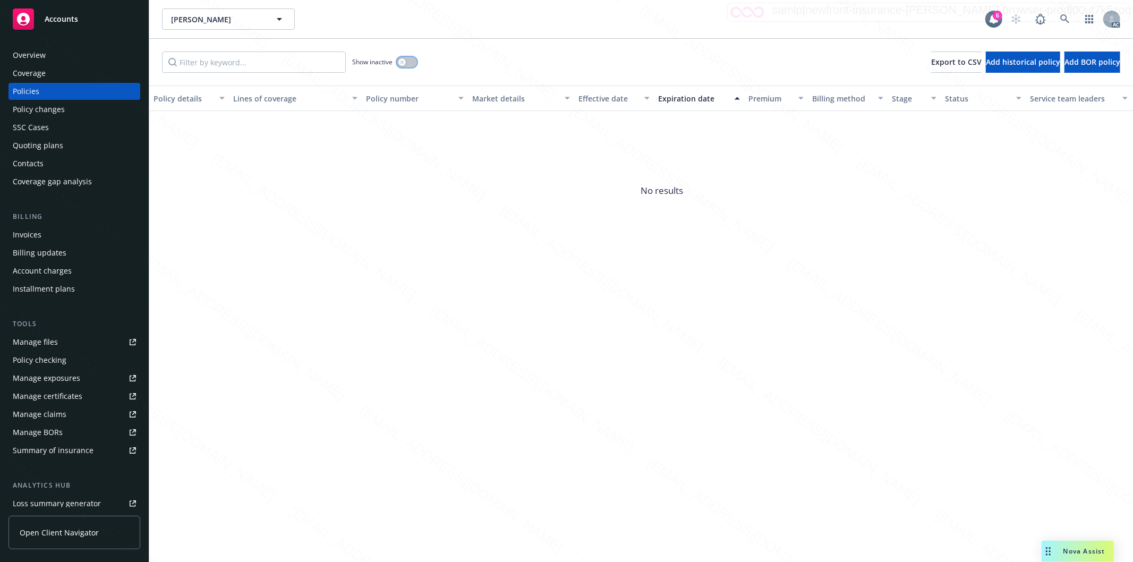
click at [412, 60] on button "button" at bounding box center [407, 62] width 20 height 11
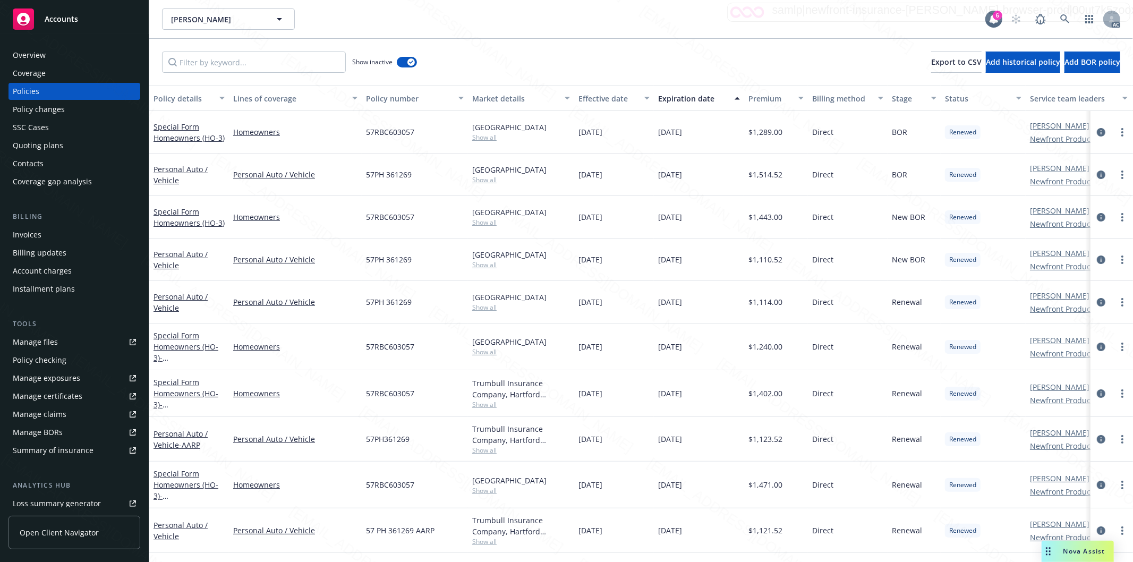
click at [627, 101] on div "Effective date" at bounding box center [609, 98] width 60 height 11
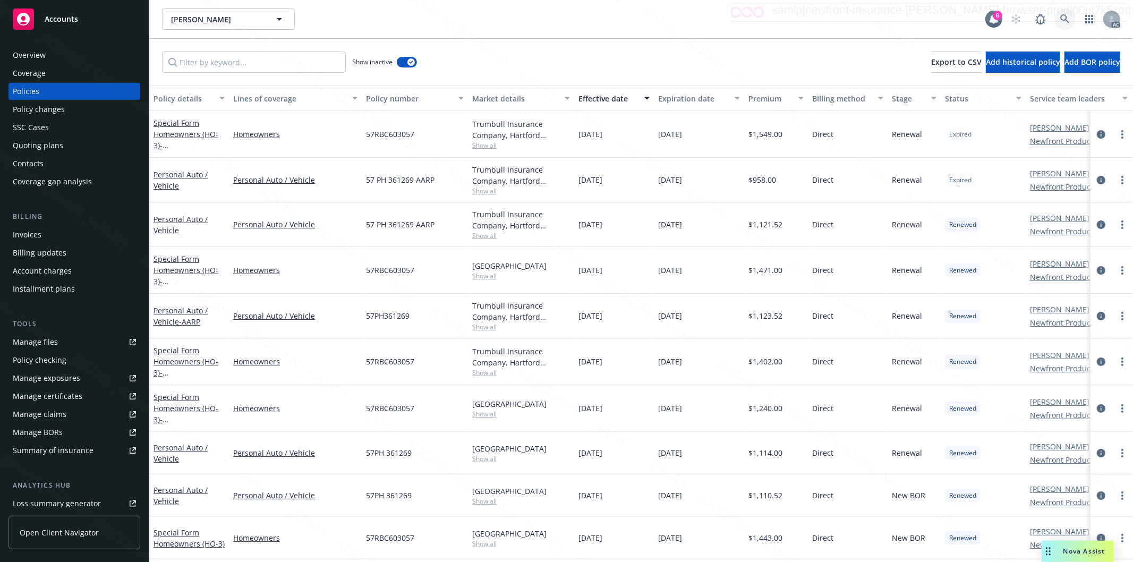
click at [627, 17] on icon at bounding box center [1066, 19] width 10 height 10
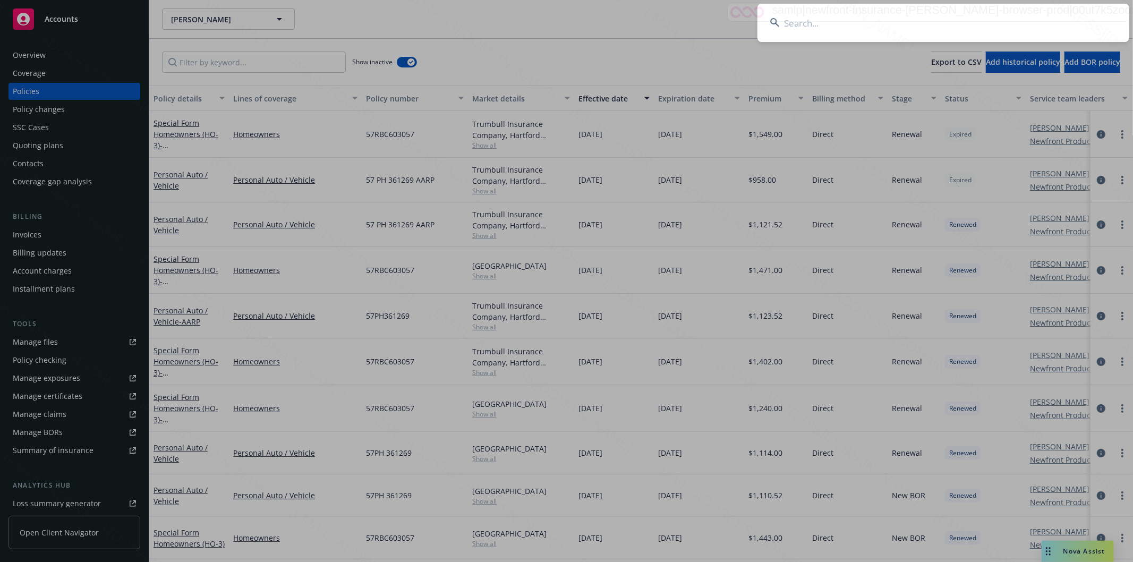
type input "A3619406"
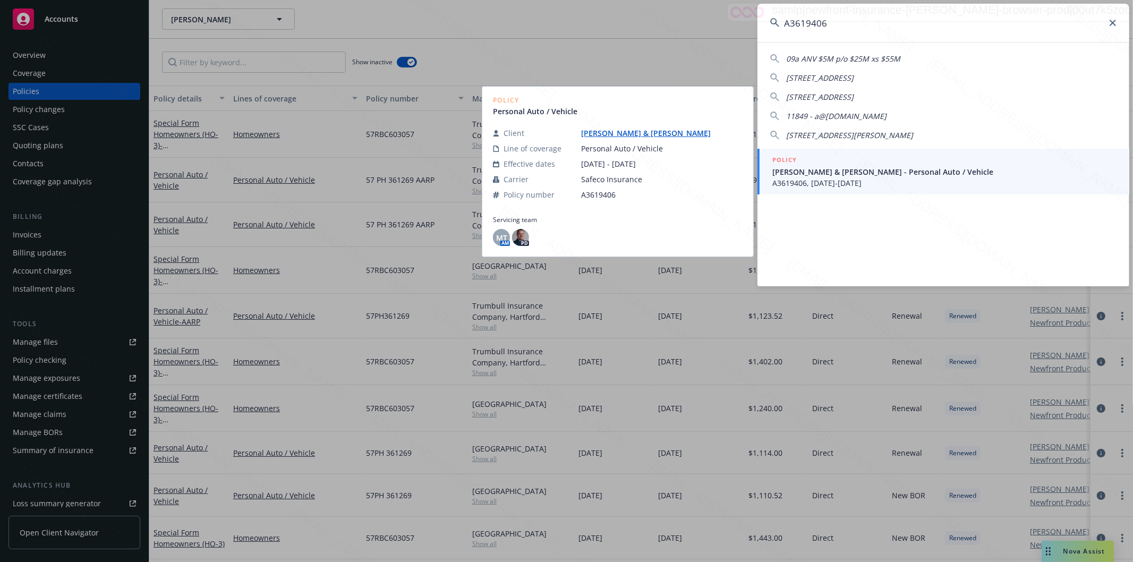
click at [627, 166] on span "[PERSON_NAME] & [PERSON_NAME] - Personal Auto / Vehicle" at bounding box center [945, 171] width 344 height 11
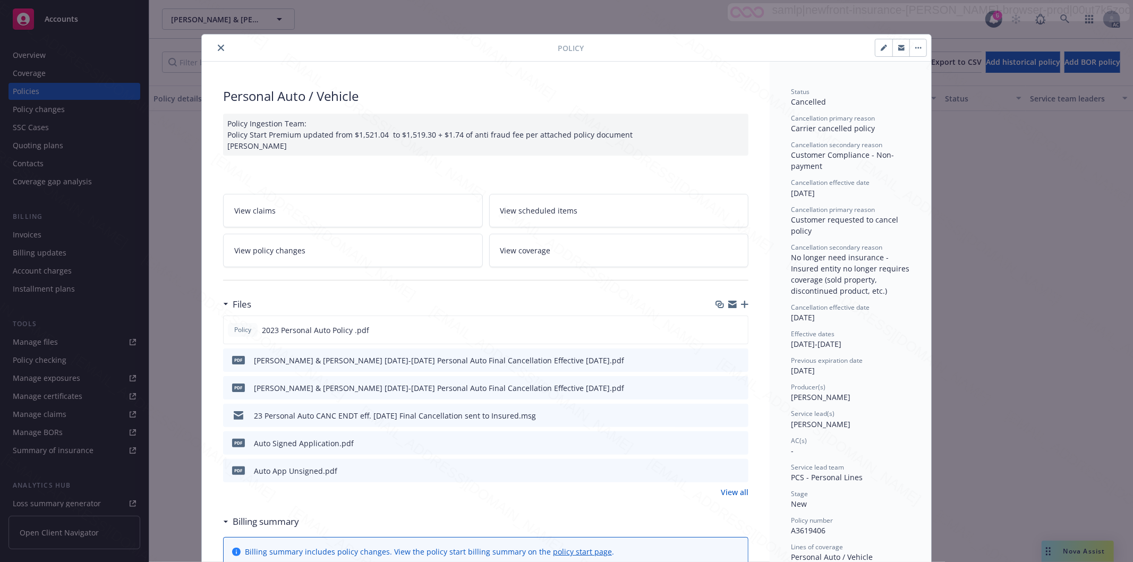
click at [218, 48] on icon "close" at bounding box center [221, 48] width 6 height 6
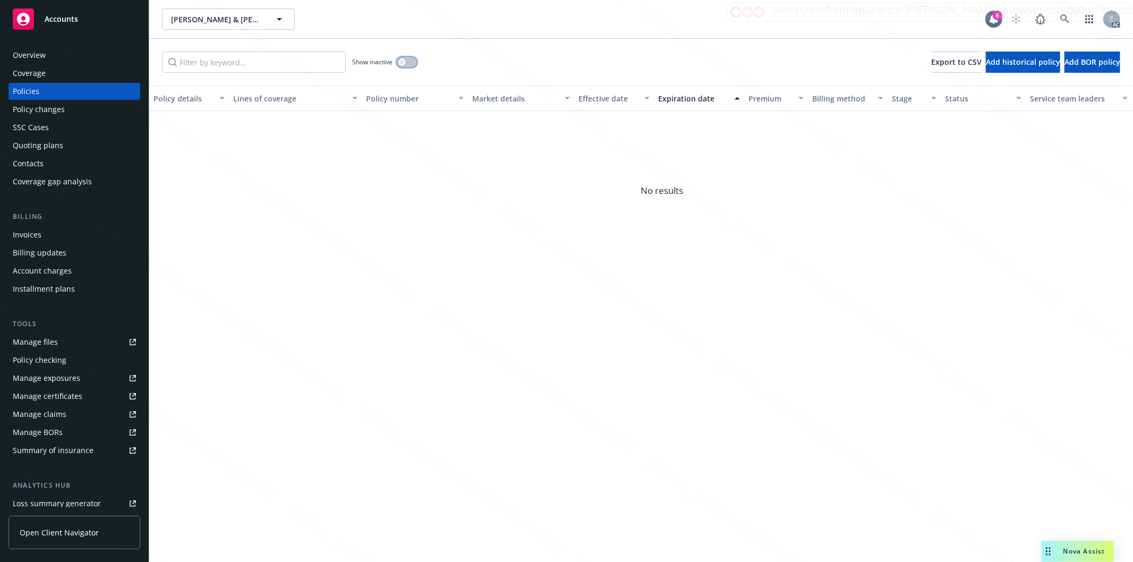
click at [410, 65] on button "button" at bounding box center [407, 62] width 20 height 11
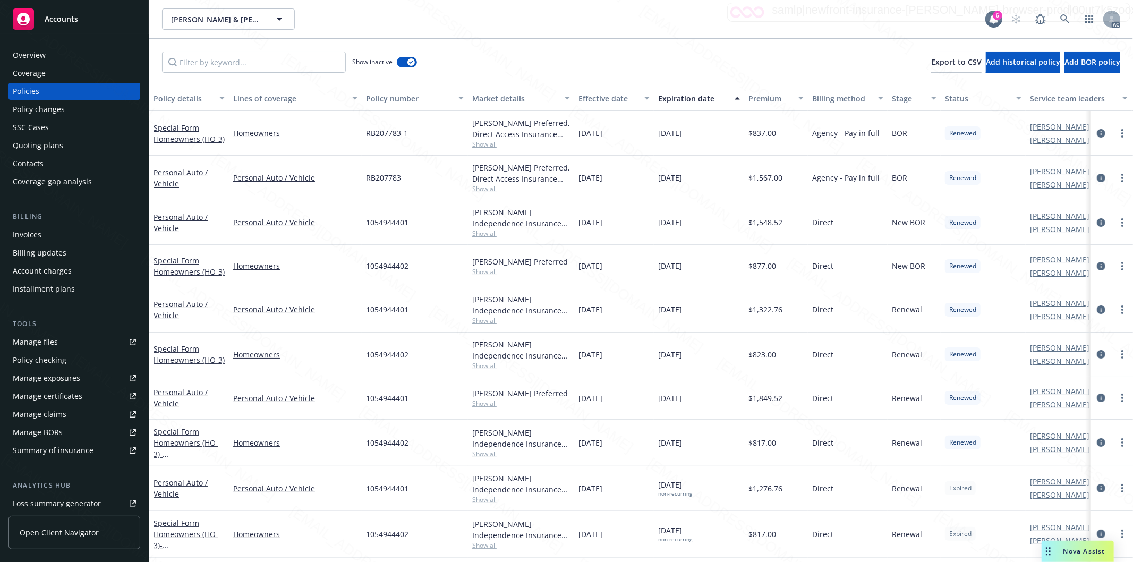
click at [627, 96] on div "Effective date" at bounding box center [609, 98] width 60 height 11
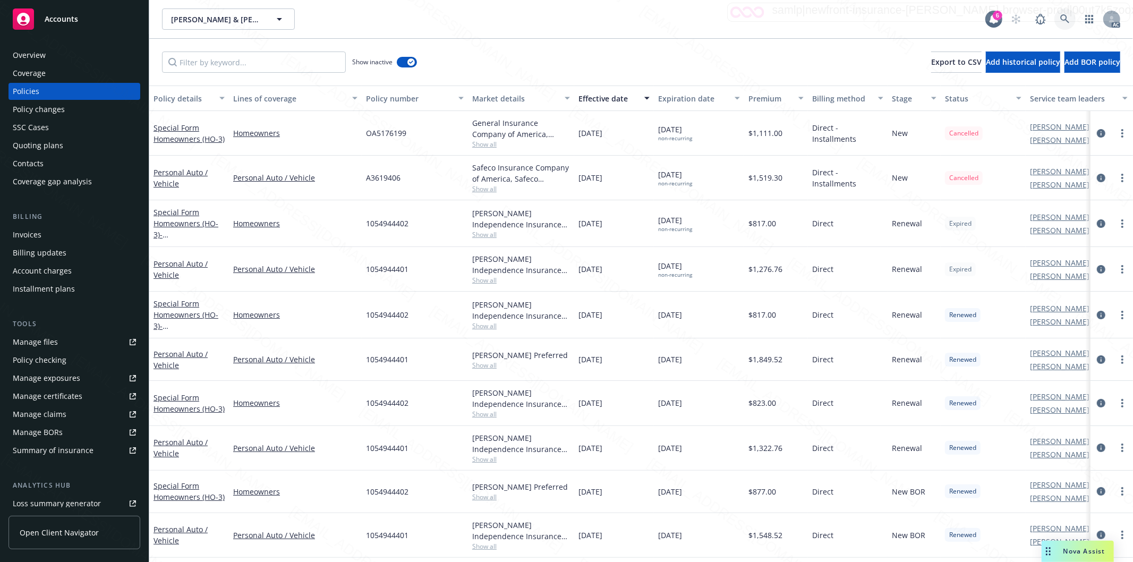
click at [627, 19] on icon at bounding box center [1065, 18] width 9 height 9
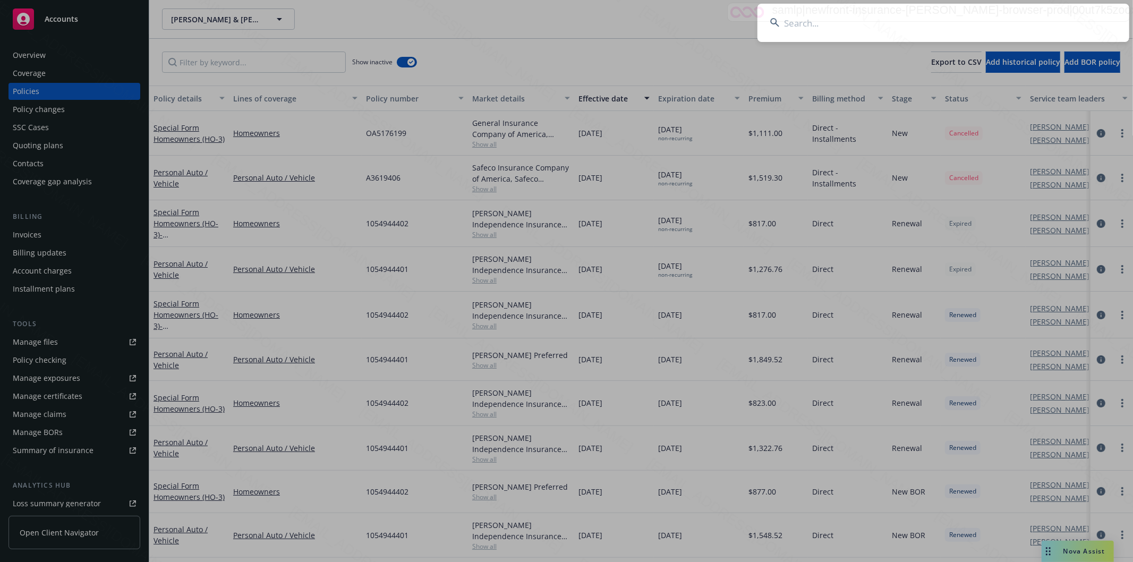
type input "OA4656523"
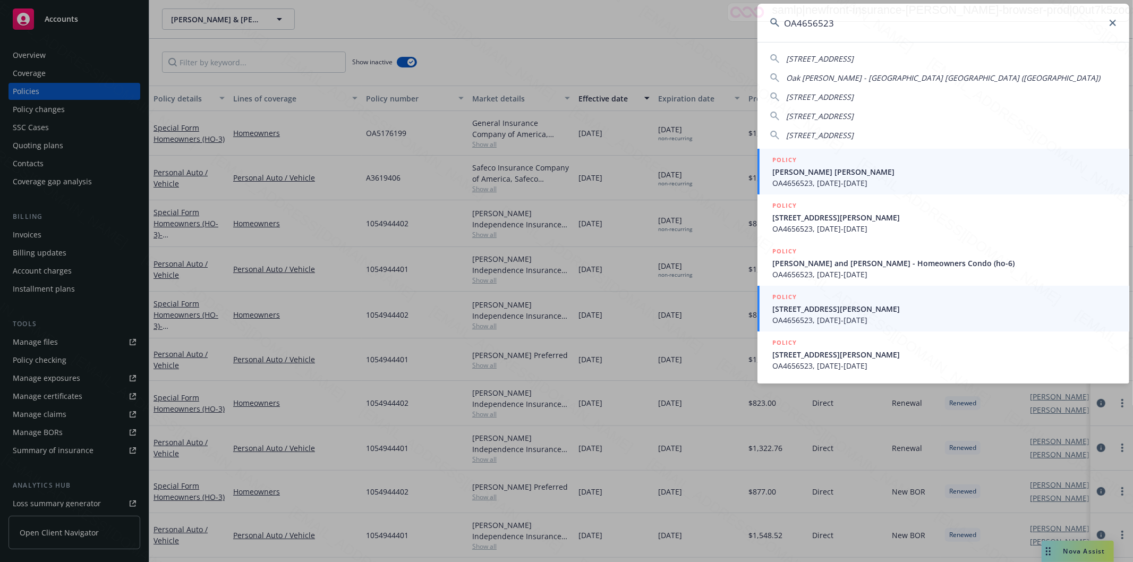
click at [627, 187] on span "OA4656523, [DATE]-[DATE]" at bounding box center [945, 182] width 344 height 11
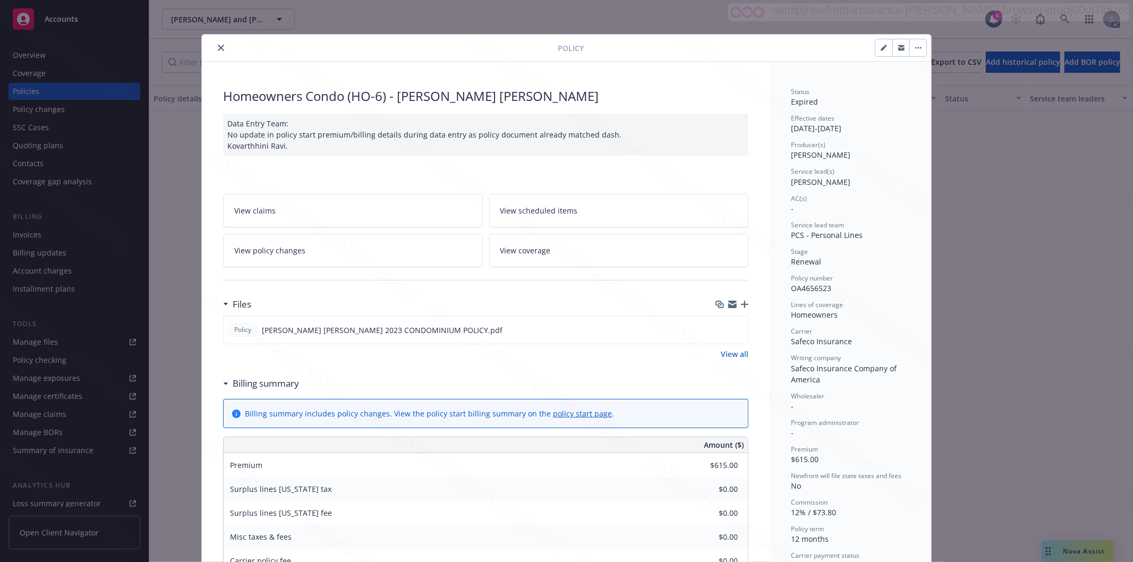
click at [218, 48] on icon "close" at bounding box center [221, 48] width 6 height 6
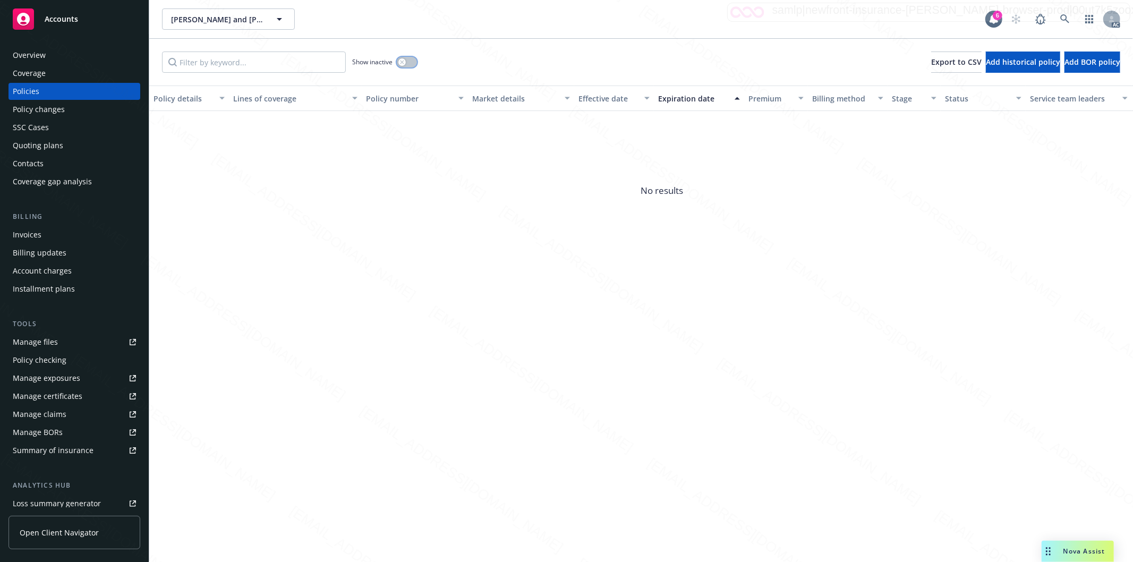
click at [414, 60] on button "button" at bounding box center [407, 62] width 20 height 11
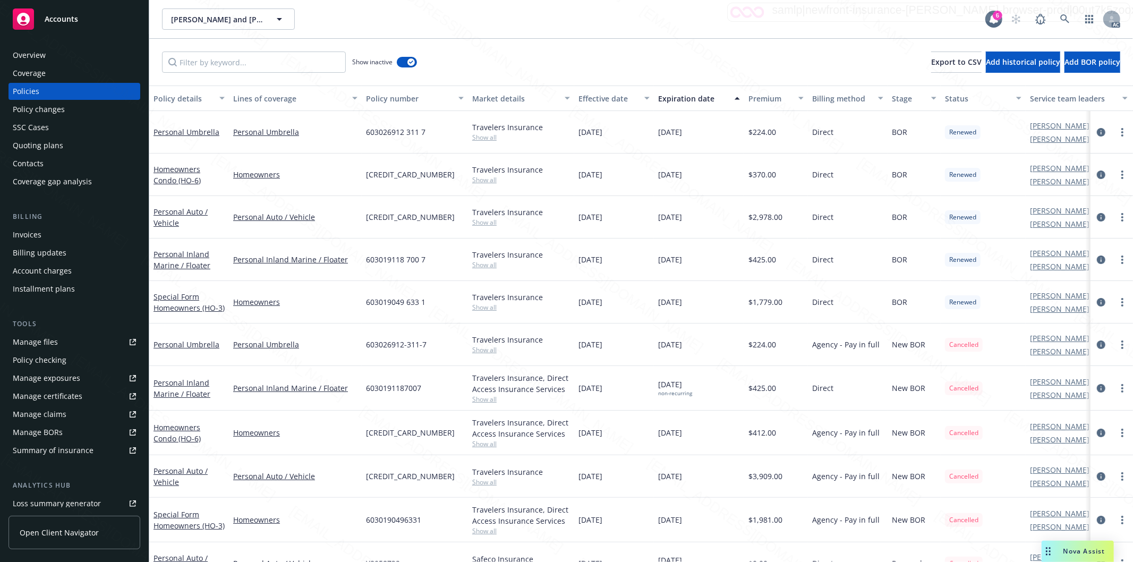
click at [627, 101] on div "Effective date" at bounding box center [609, 98] width 60 height 11
click at [627, 100] on div "Effective date" at bounding box center [609, 98] width 60 height 11
